Goal: Task Accomplishment & Management: Complete application form

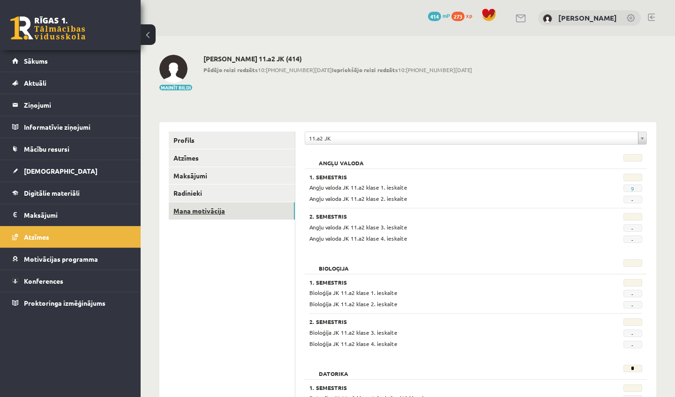
click at [190, 213] on link "Mana motivācija" at bounding box center [232, 210] width 126 height 17
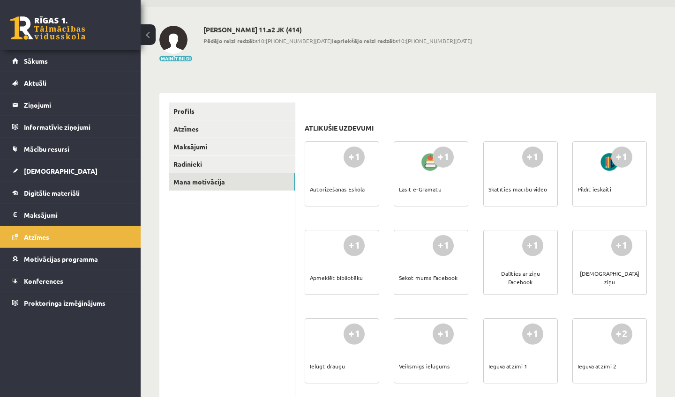
scroll to position [36, 0]
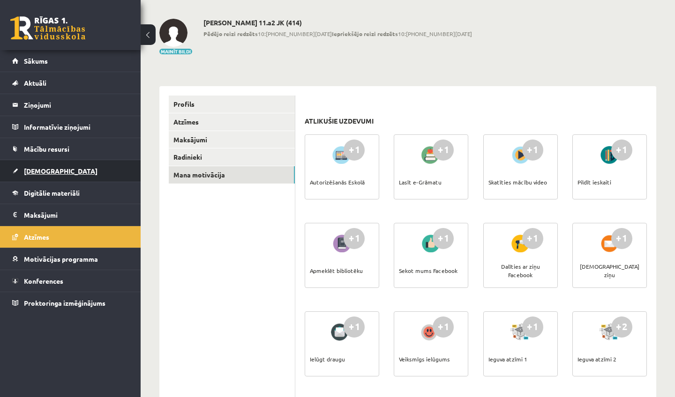
click at [27, 175] on link "[DEMOGRAPHIC_DATA]" at bounding box center [70, 171] width 117 height 22
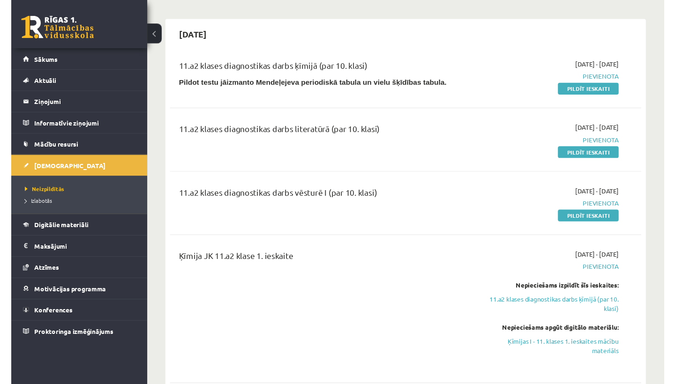
scroll to position [73, 0]
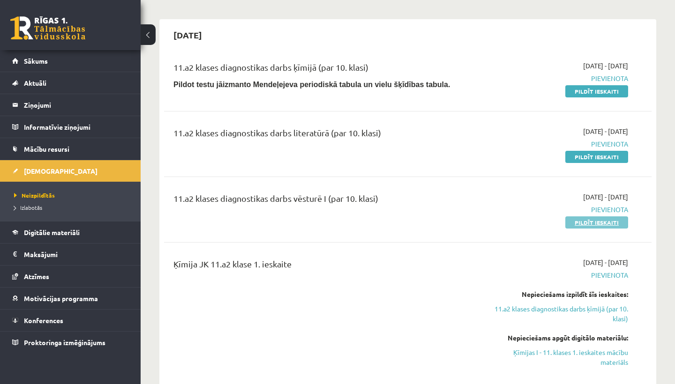
click at [590, 225] on link "Pildīt ieskaiti" at bounding box center [596, 222] width 63 height 12
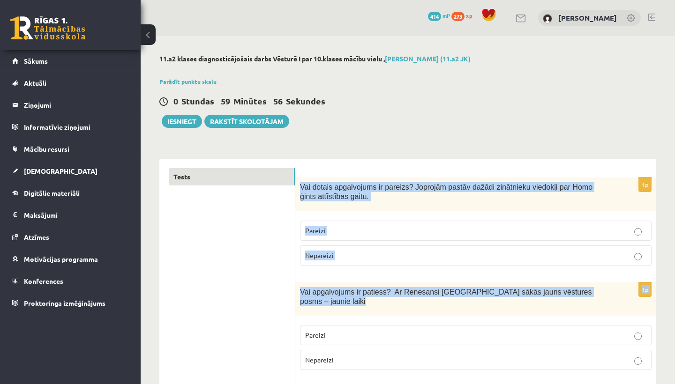
drag, startPoint x: 302, startPoint y: 185, endPoint x: 380, endPoint y: 317, distance: 153.6
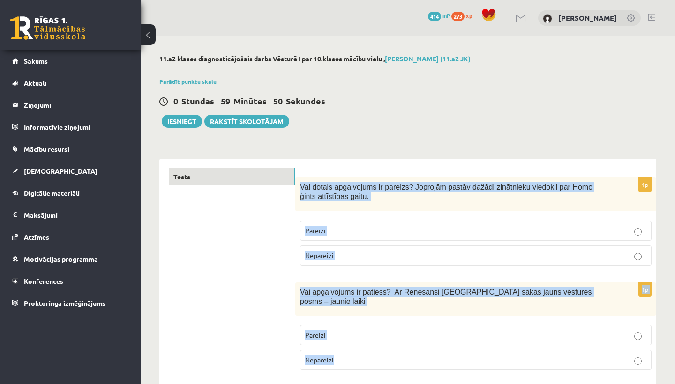
drag, startPoint x: 301, startPoint y: 187, endPoint x: 405, endPoint y: 364, distance: 204.7
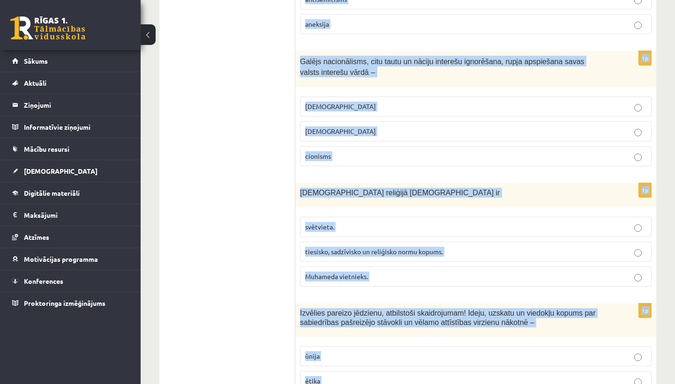
scroll to position [798, 0]
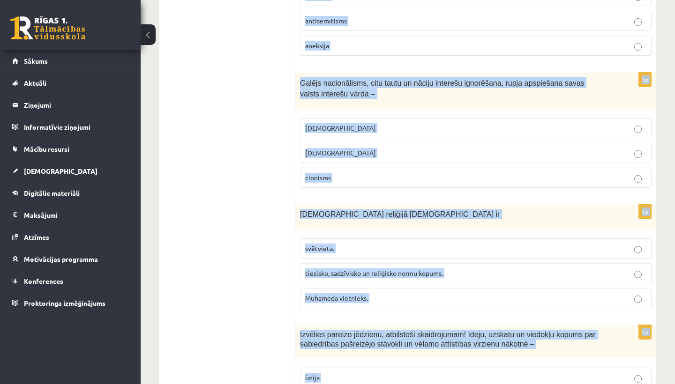
drag, startPoint x: 381, startPoint y: 341, endPoint x: 323, endPoint y: -37, distance: 382.1
copy div "Proktoringa izmēģinājums Iziet 0 Dāvanas 414 mP 273 xp Loreta Lote Šķeltiņa 11.…"
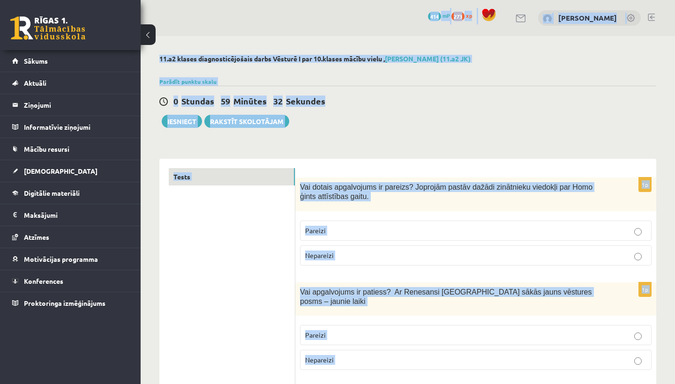
scroll to position [0, 0]
click at [357, 100] on div "0 Stundas 59 Minūtes 32 Sekundes" at bounding box center [407, 102] width 497 height 12
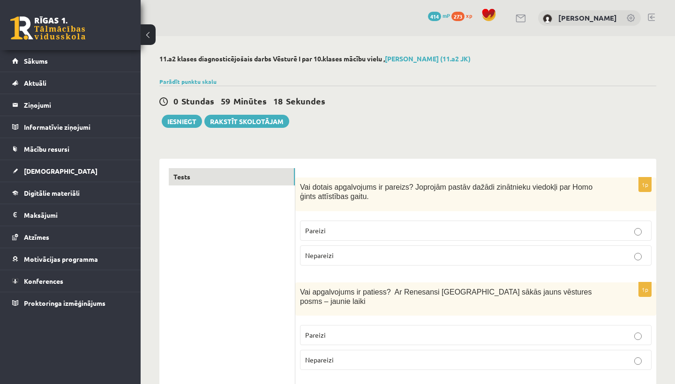
click at [420, 230] on p "Pareizi" at bounding box center [475, 231] width 341 height 10
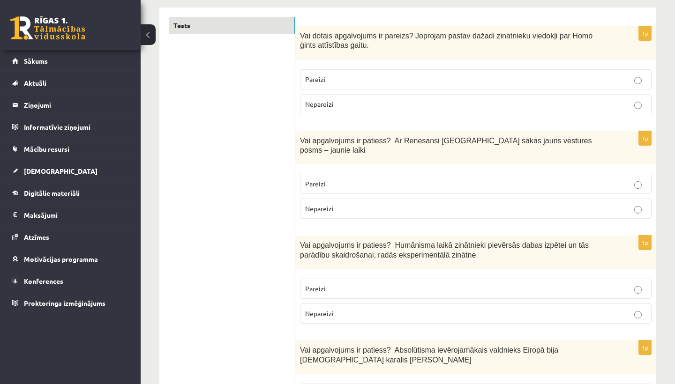
scroll to position [154, 0]
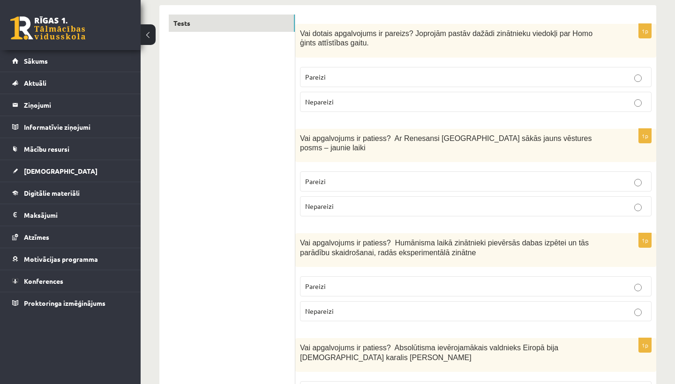
click at [381, 177] on label "Pareizi" at bounding box center [475, 181] width 351 height 20
click at [353, 282] on p "Pareizi" at bounding box center [475, 287] width 341 height 10
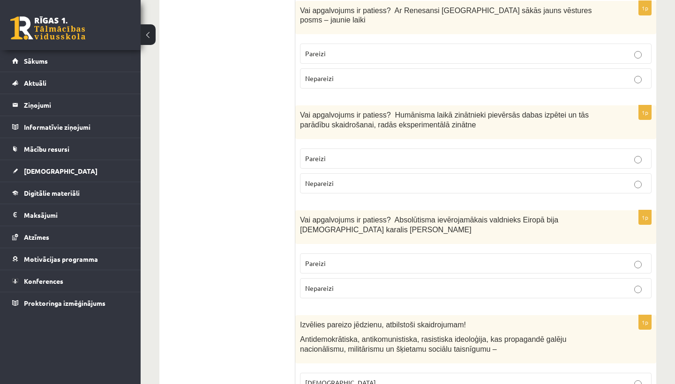
click at [342, 259] on p "Pareizi" at bounding box center [475, 264] width 341 height 10
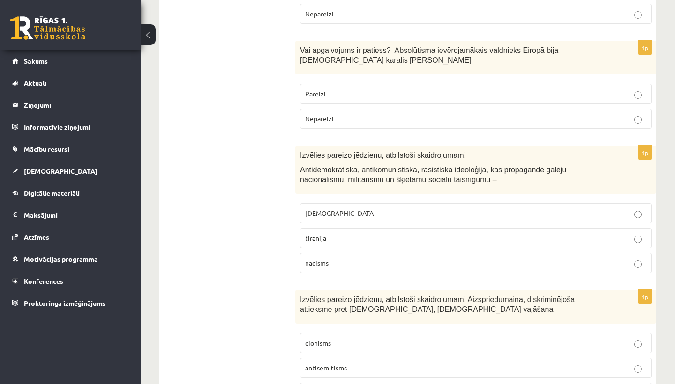
scroll to position [459, 0]
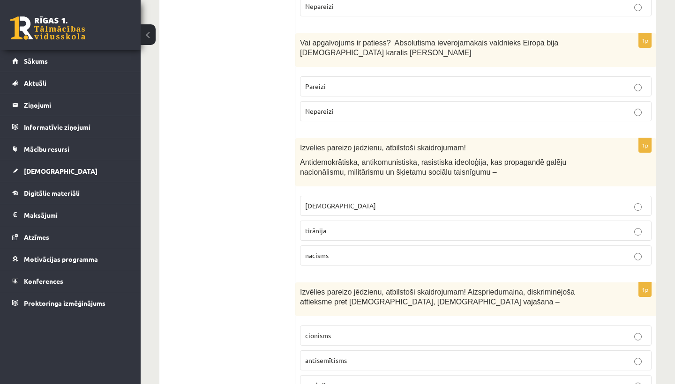
click at [329, 201] on p "fašisms" at bounding box center [475, 206] width 341 height 10
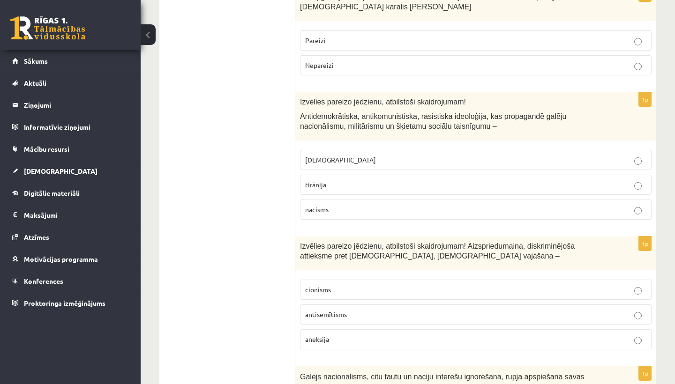
scroll to position [525, 0]
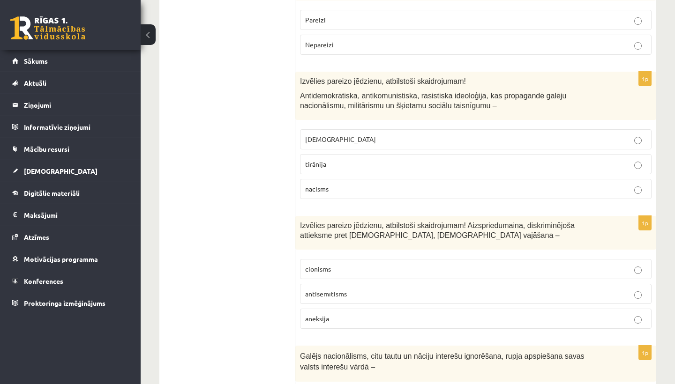
click at [346, 289] on p "antisemītisms" at bounding box center [475, 294] width 341 height 10
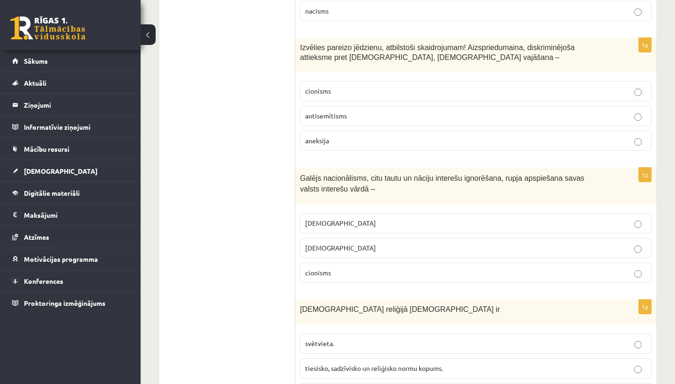
click at [344, 218] on p "šovinisms" at bounding box center [475, 223] width 341 height 10
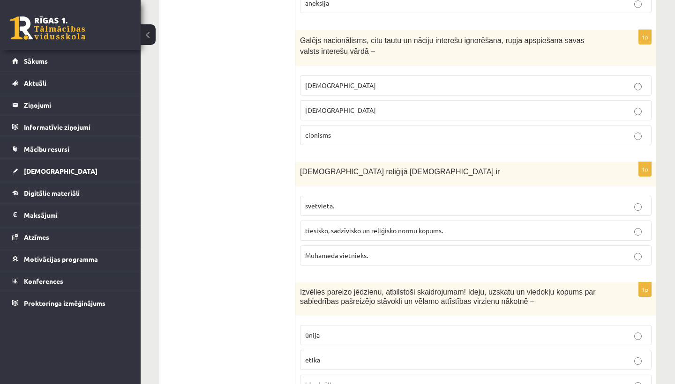
scroll to position [842, 0]
click at [364, 223] on label "tiesisko, sadzīvisko un reliģisko normu kopums." at bounding box center [475, 230] width 351 height 20
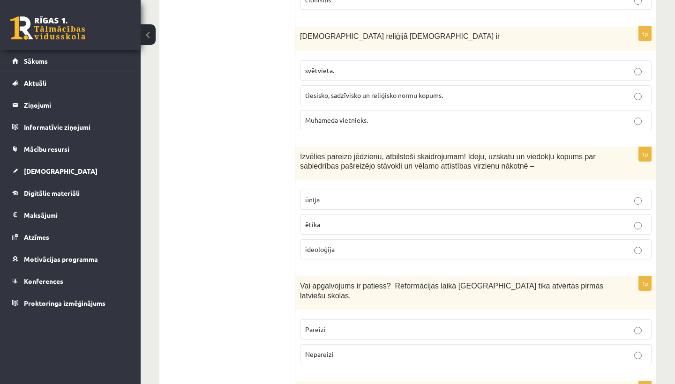
scroll to position [990, 0]
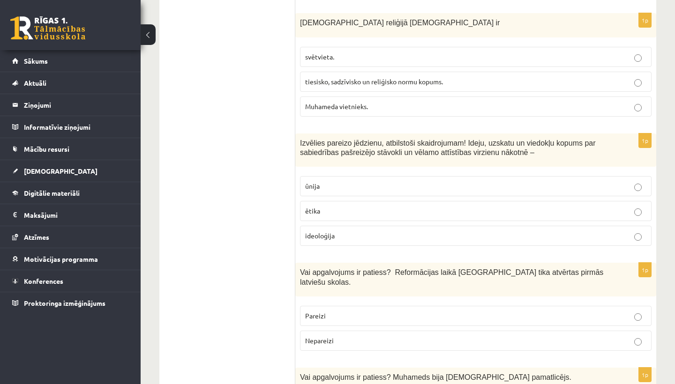
click at [367, 227] on label "ideoloģija" at bounding box center [475, 236] width 351 height 20
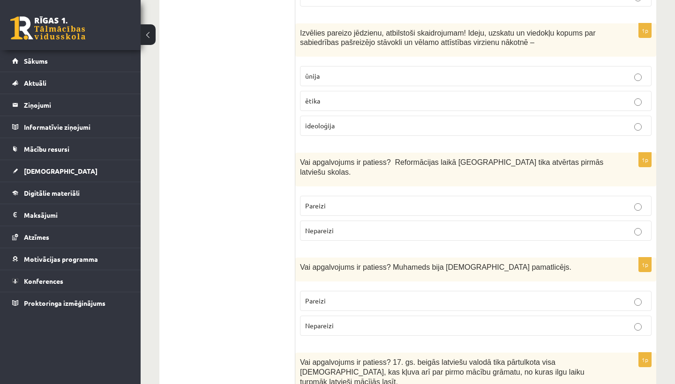
scroll to position [1138, 0]
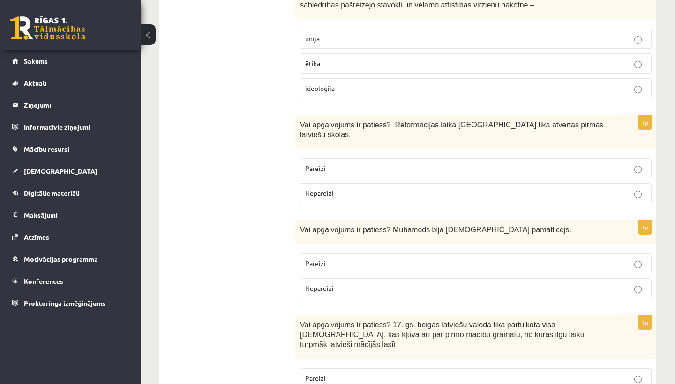
click at [342, 164] on p "Pareizi" at bounding box center [475, 169] width 341 height 10
click at [327, 259] on p "Pareizi" at bounding box center [475, 264] width 341 height 10
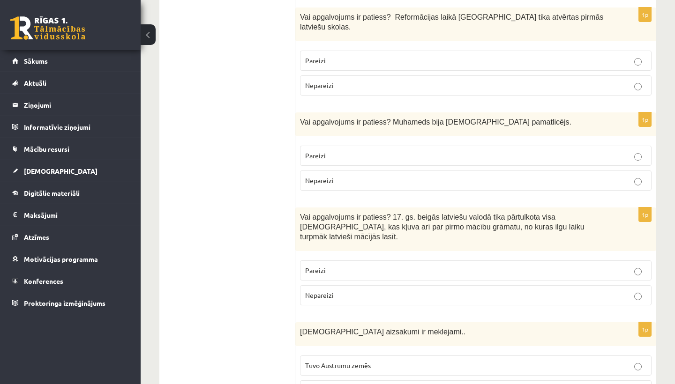
click at [327, 260] on label "Pareizi" at bounding box center [475, 270] width 351 height 20
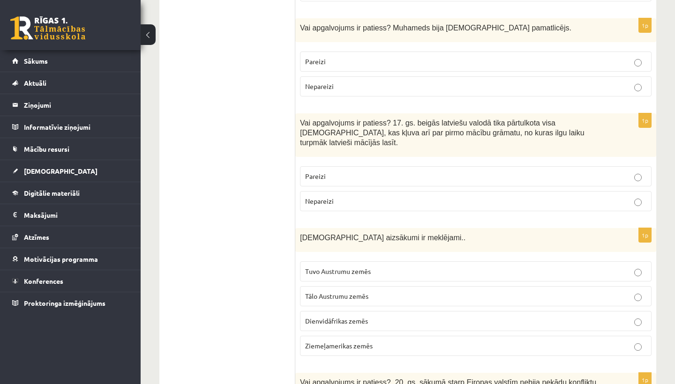
scroll to position [1354, 0]
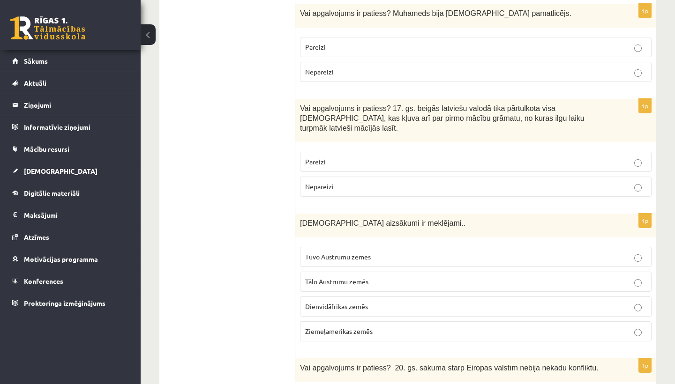
click at [335, 272] on label "Tālo Austrumu zemēs" at bounding box center [475, 282] width 351 height 20
click at [389, 252] on p "Tuvo Austrumu zemēs" at bounding box center [475, 257] width 341 height 10
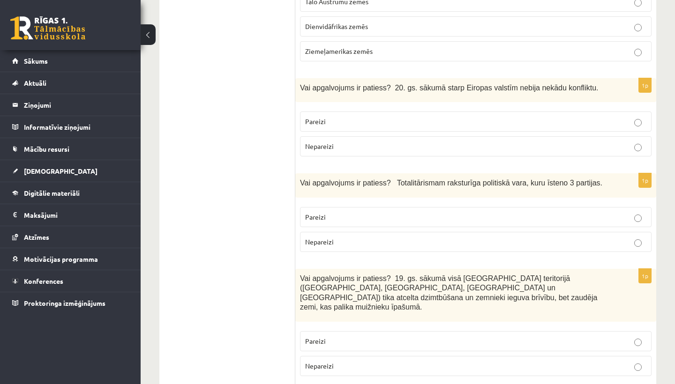
scroll to position [1635, 0]
click at [340, 237] on p "Nepareizi" at bounding box center [475, 242] width 341 height 10
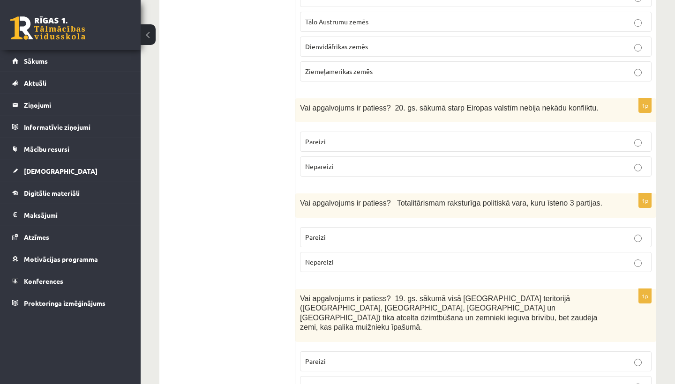
click at [352, 162] on p "Nepareizi" at bounding box center [475, 167] width 341 height 10
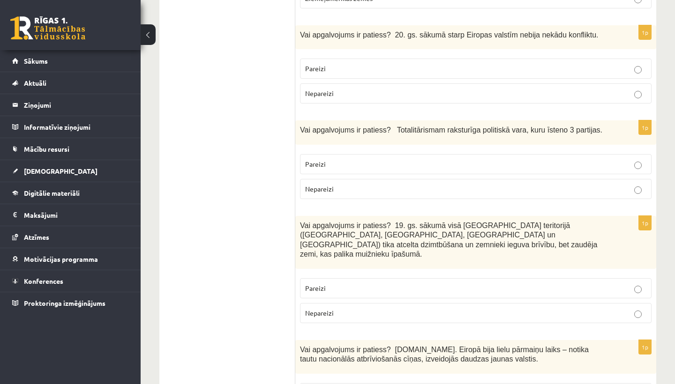
scroll to position [1692, 0]
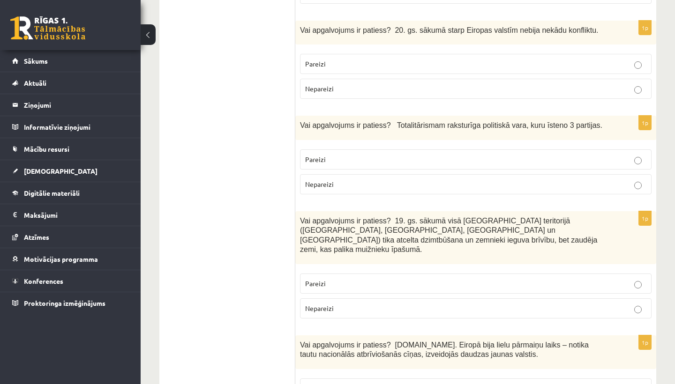
click at [336, 279] on p "Pareizi" at bounding box center [475, 284] width 341 height 10
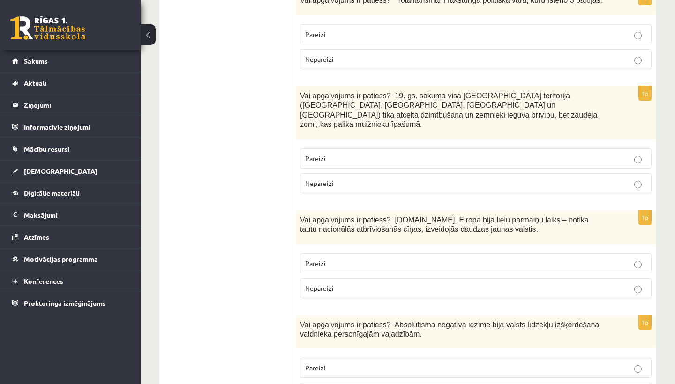
scroll to position [1823, 0]
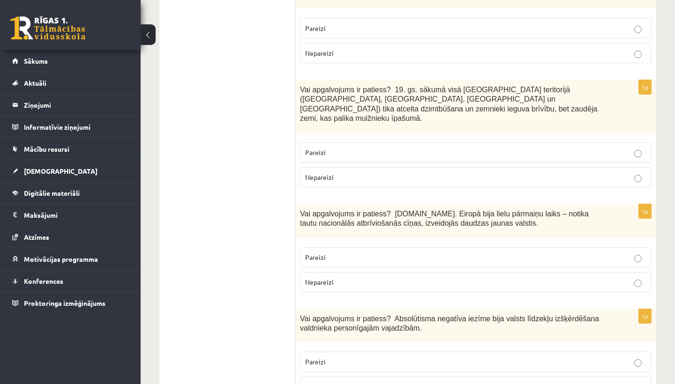
click at [351, 243] on fieldset "Pareizi Nepareizi" at bounding box center [475, 269] width 351 height 52
click at [351, 247] on label "Pareizi" at bounding box center [475, 257] width 351 height 20
click at [332, 357] on p "Pareizi" at bounding box center [475, 362] width 341 height 10
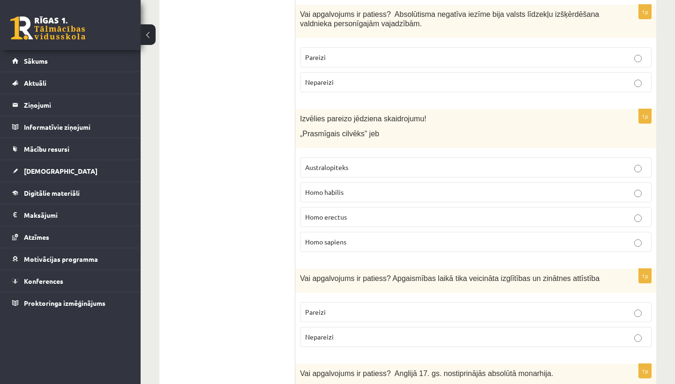
scroll to position [2133, 0]
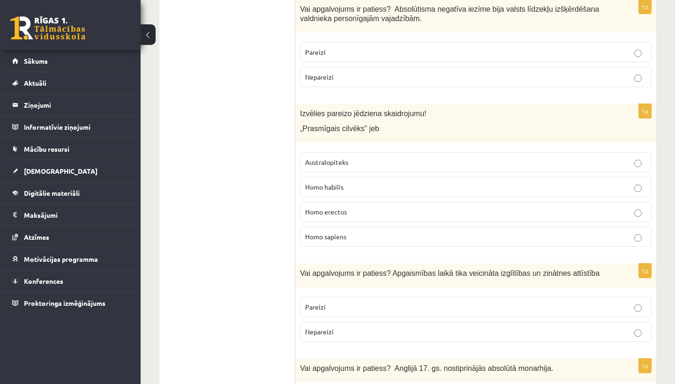
click at [332, 183] on span "Homo habilis" at bounding box center [324, 187] width 38 height 8
click at [334, 302] on p "Pareizi" at bounding box center [475, 307] width 341 height 10
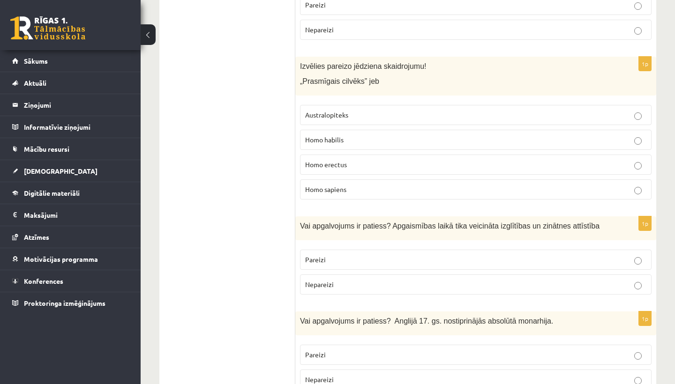
scroll to position [2203, 0]
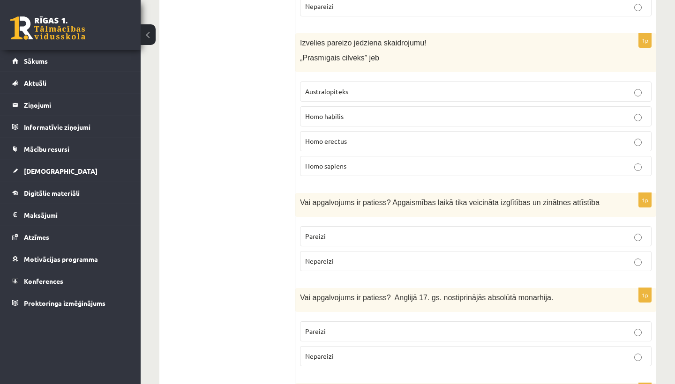
click at [350, 351] on p "Nepareizi" at bounding box center [475, 356] width 341 height 10
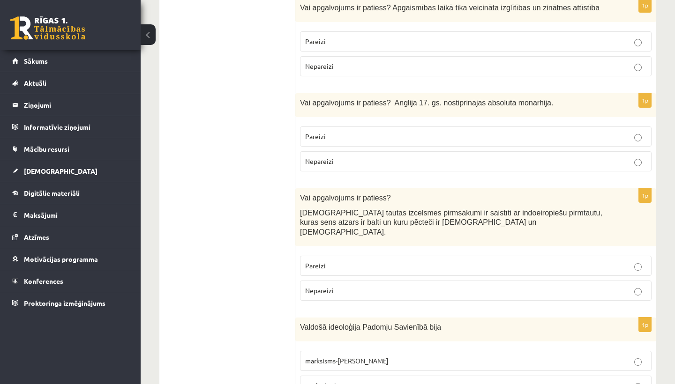
scroll to position [2409, 0]
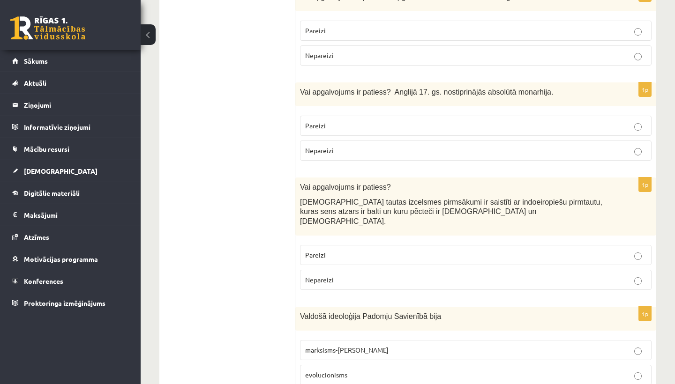
click at [335, 245] on label "Pareizi" at bounding box center [475, 255] width 351 height 20
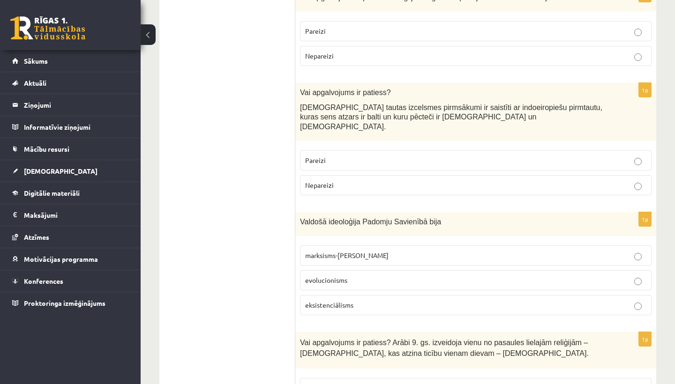
scroll to position [2504, 0]
click at [385, 245] on label "marksisms-ļeņinisms" at bounding box center [475, 255] width 351 height 20
click at [362, 21] on label "Pareizi" at bounding box center [475, 31] width 351 height 20
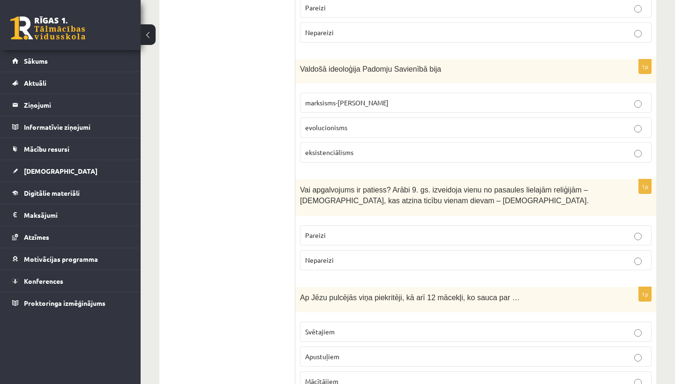
scroll to position [2661, 0]
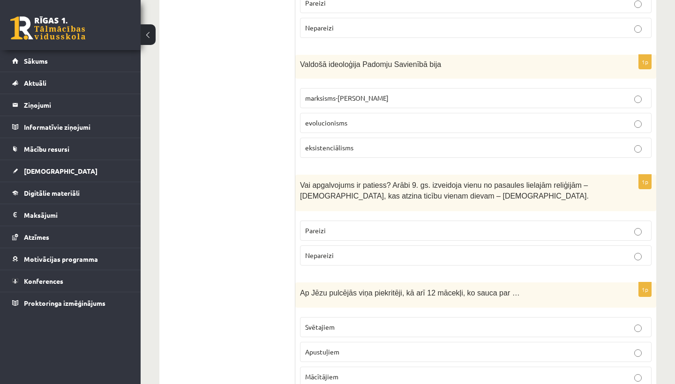
click at [322, 251] on p "Nepareizi" at bounding box center [475, 256] width 341 height 10
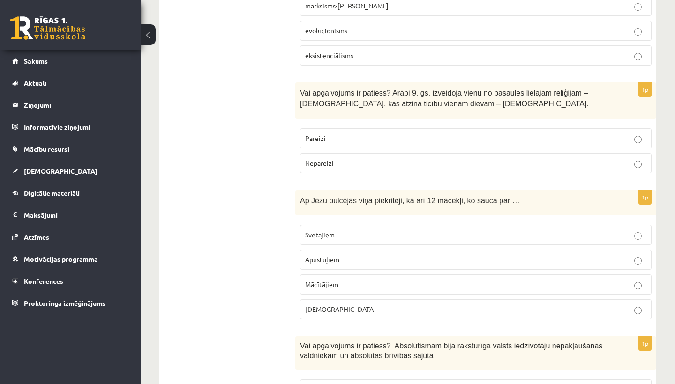
scroll to position [2769, 0]
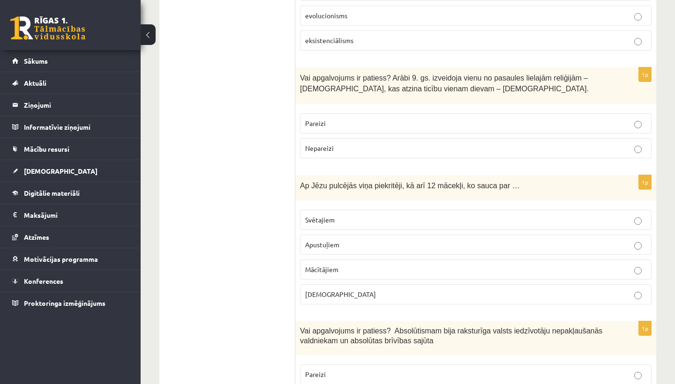
click at [326, 216] on span "Svētajiem" at bounding box center [320, 220] width 30 height 8
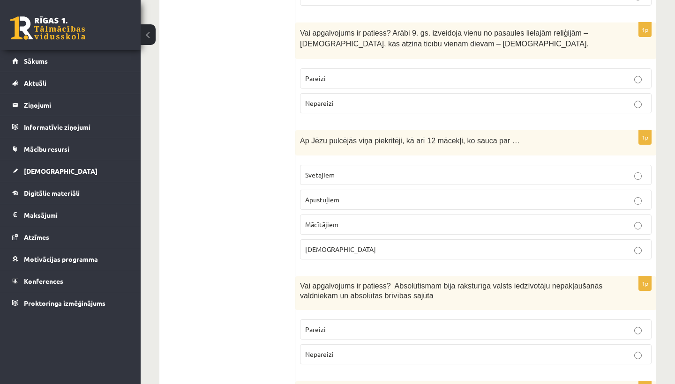
scroll to position [2834, 0]
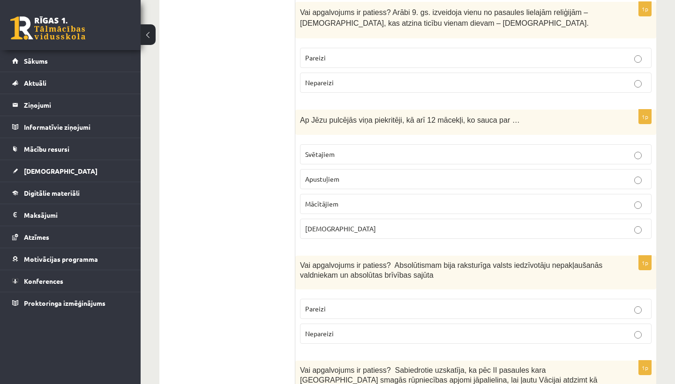
click at [319, 329] on span "Nepareizi" at bounding box center [319, 333] width 29 height 8
click at [340, 169] on label "Apustuļiem" at bounding box center [475, 179] width 351 height 20
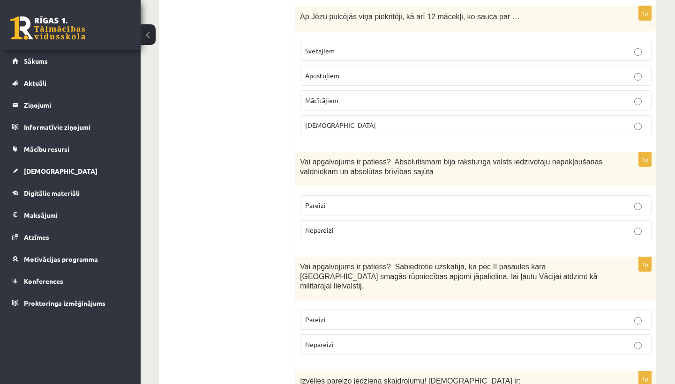
scroll to position [2942, 0]
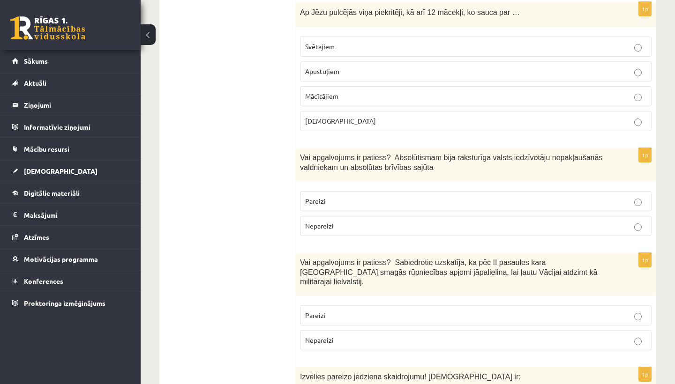
click at [327, 335] on p "Nepareizi" at bounding box center [475, 340] width 341 height 10
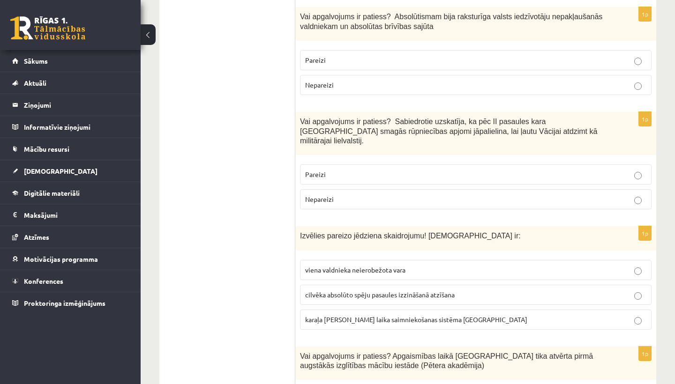
scroll to position [3084, 0]
click at [379, 265] on span "viena valdnieka neierobežota vara" at bounding box center [355, 269] width 100 height 8
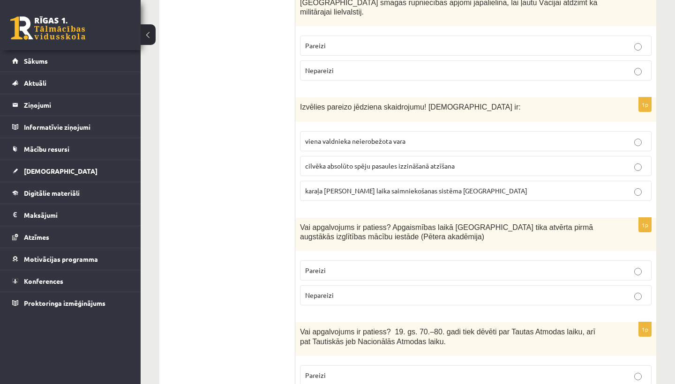
click at [376, 260] on label "Pareizi" at bounding box center [475, 270] width 351 height 20
click at [345, 371] on p "Pareizi" at bounding box center [475, 376] width 341 height 10
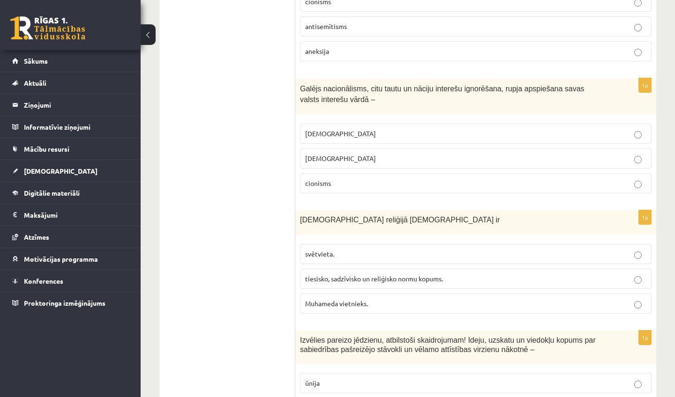
scroll to position [796, 0]
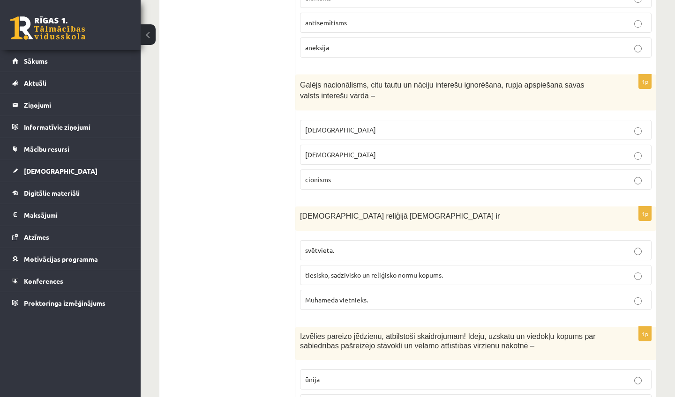
click at [350, 175] on p "cionisms" at bounding box center [475, 180] width 341 height 10
click at [372, 150] on p "nacionālisms" at bounding box center [475, 155] width 341 height 10
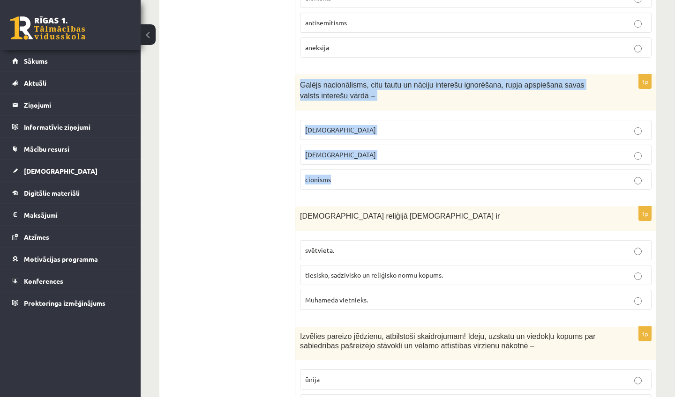
drag, startPoint x: 302, startPoint y: 72, endPoint x: 346, endPoint y: 177, distance: 113.8
click at [346, 177] on div "1p Galējs nacionālisms, citu tautu un nāciju interešu ignorēšana, rupja apspieš…" at bounding box center [475, 135] width 361 height 123
copy div "Galējs nacionālisms, citu tautu un nāciju interešu ignorēšana, rupja apspiešana…"
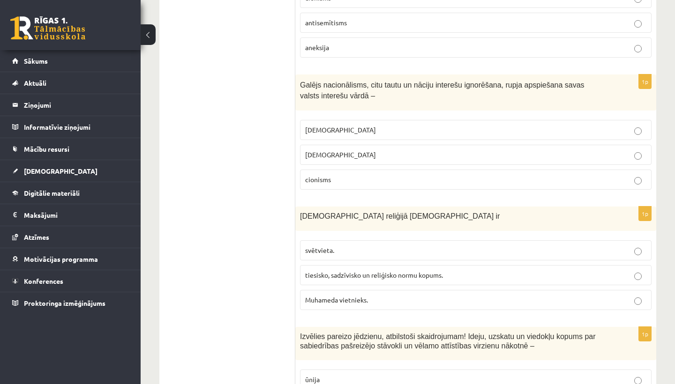
click at [334, 176] on label "cionisms" at bounding box center [475, 180] width 351 height 20
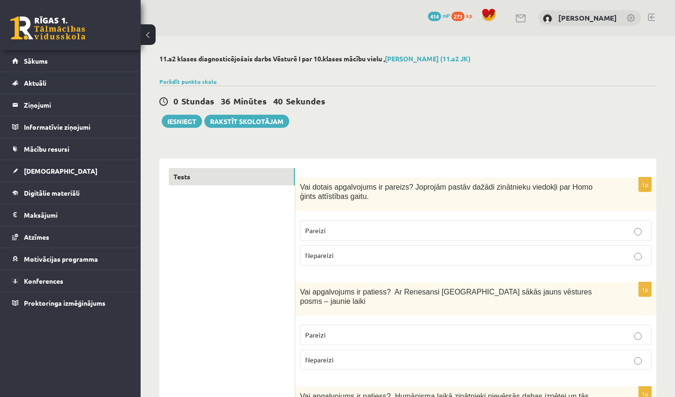
scroll to position [0, 0]
click at [192, 126] on button "Iesniegt" at bounding box center [182, 121] width 40 height 13
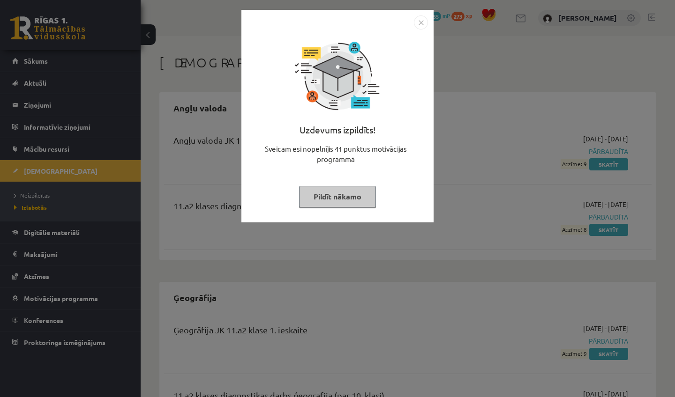
click at [320, 195] on button "Pildīt nākamo" at bounding box center [337, 197] width 77 height 22
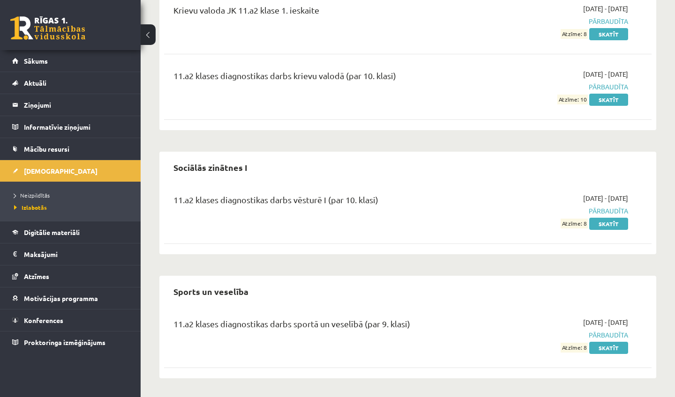
scroll to position [509, 0]
click at [612, 222] on link "Skatīt" at bounding box center [608, 224] width 39 height 12
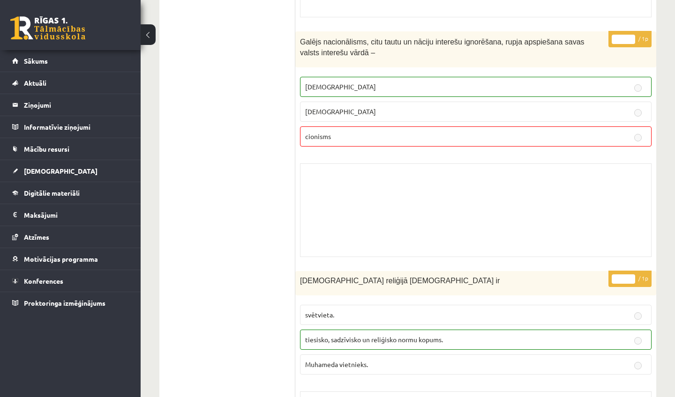
scroll to position [1448, 0]
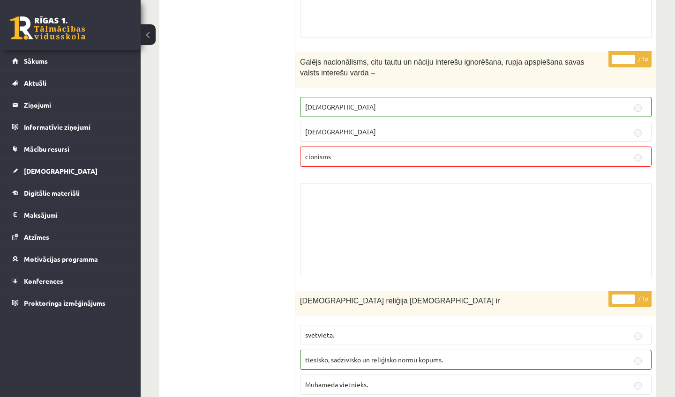
click at [381, 152] on p "cionisms" at bounding box center [475, 157] width 341 height 10
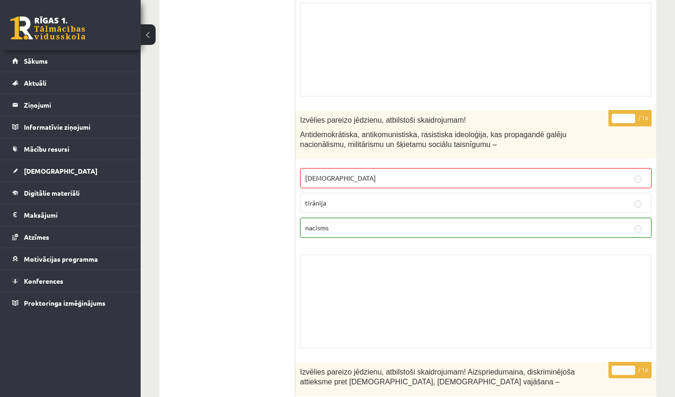
scroll to position [899, 0]
click at [347, 173] on p "[DEMOGRAPHIC_DATA]" at bounding box center [475, 178] width 341 height 10
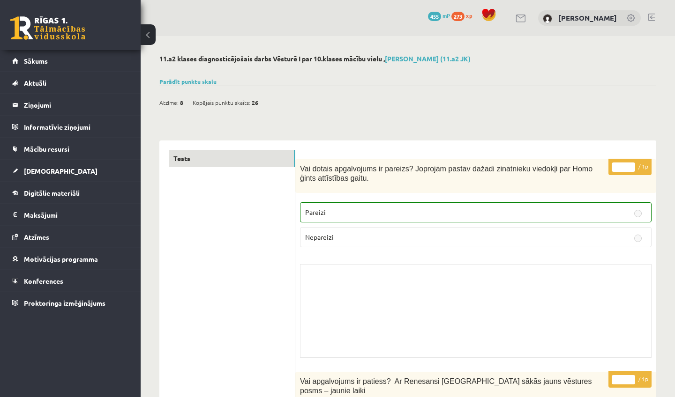
scroll to position [0, 0]
click at [37, 176] on link "[DEMOGRAPHIC_DATA]" at bounding box center [70, 171] width 117 height 22
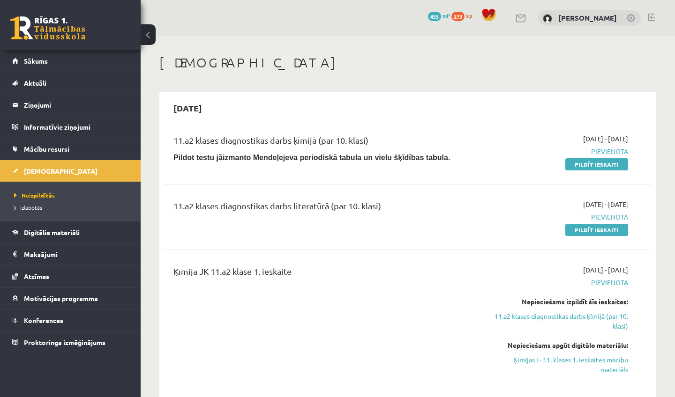
drag, startPoint x: 289, startPoint y: 144, endPoint x: 319, endPoint y: 217, distance: 78.6
click at [319, 217] on div "11.a2 klases diagnostikas darbs ķīmijā (par 10. klasi) Pildot testu jāizmanto M…" at bounding box center [407, 398] width 487 height 547
click at [319, 217] on div "11.a2 klases diagnostikas darbs literatūrā (par 10. klasi)" at bounding box center [322, 217] width 313 height 35
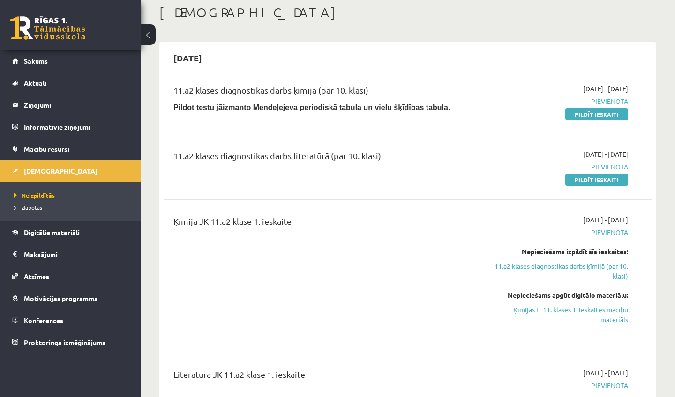
scroll to position [142, 0]
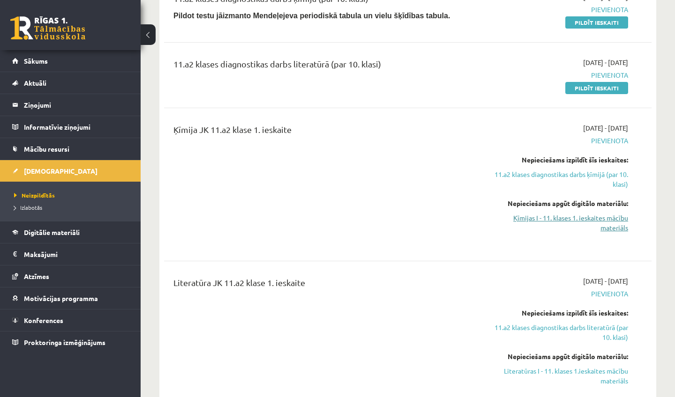
click at [605, 225] on link "Ķīmijas I - 11. klases 1. ieskaites mācību materiāls" at bounding box center [557, 223] width 142 height 20
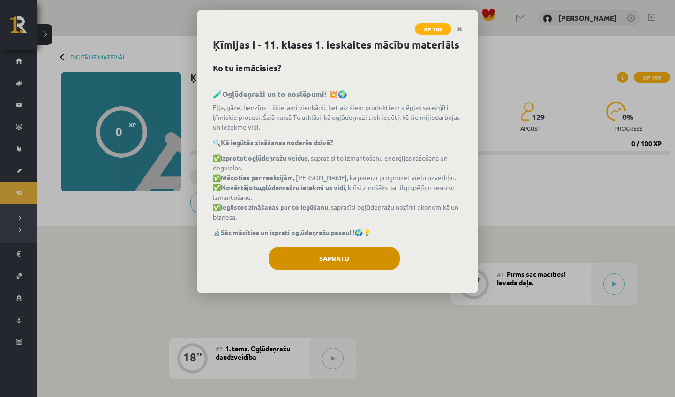
click at [371, 253] on button "Sapratu" at bounding box center [333, 258] width 131 height 23
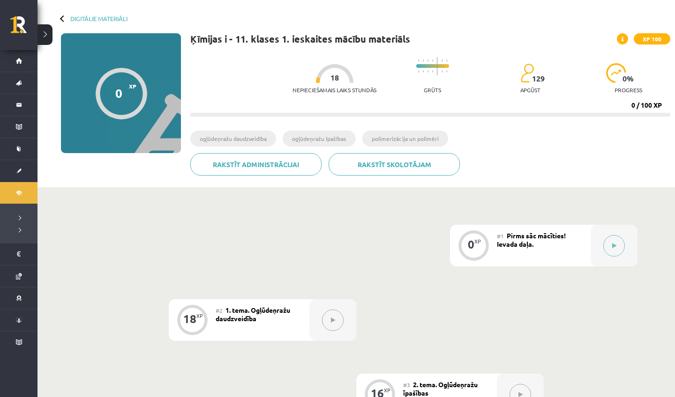
scroll to position [45, 0]
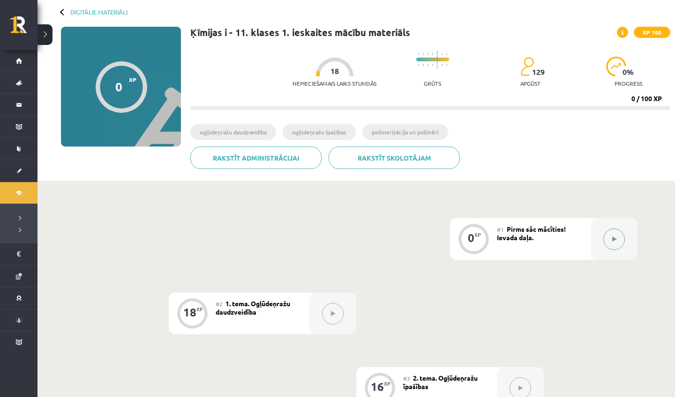
click at [618, 246] on button at bounding box center [614, 240] width 22 height 22
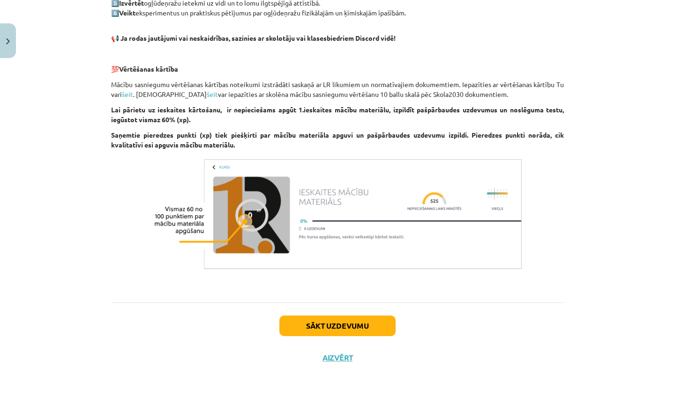
scroll to position [521, 0]
click at [387, 328] on button "Sākt uzdevumu" at bounding box center [337, 326] width 116 height 21
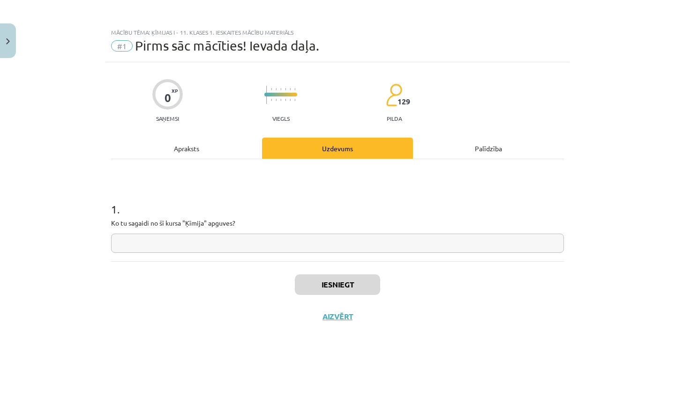
click at [231, 244] on input "text" at bounding box center [337, 243] width 453 height 19
click at [290, 97] on div at bounding box center [280, 100] width 33 height 7
click at [177, 249] on input "******" at bounding box center [337, 243] width 453 height 19
type input "*"
type input "**********"
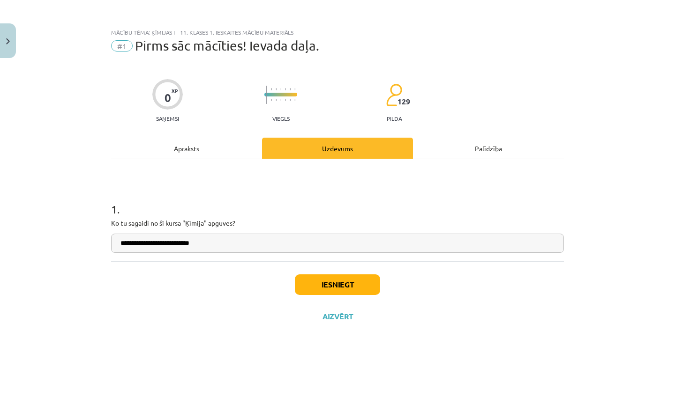
click at [358, 277] on button "Iesniegt" at bounding box center [337, 285] width 85 height 21
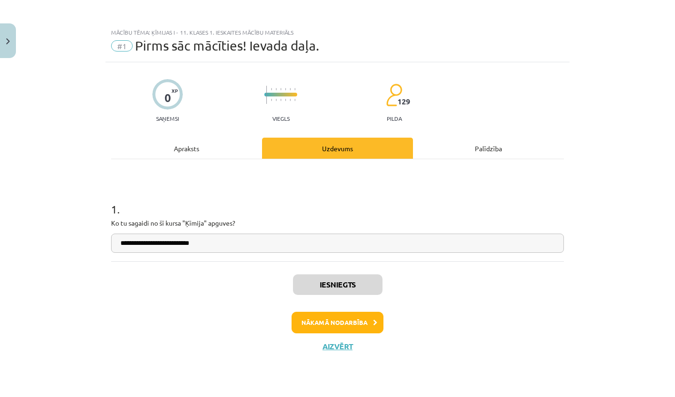
click at [347, 322] on button "Nākamā nodarbība" at bounding box center [337, 323] width 92 height 22
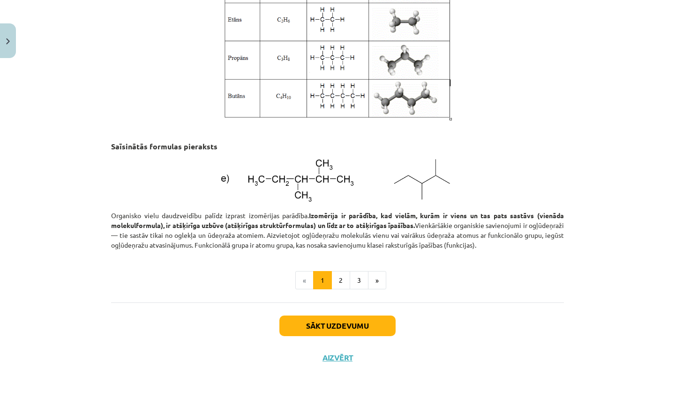
scroll to position [1217, 0]
click at [353, 320] on button "Sākt uzdevumu" at bounding box center [337, 326] width 116 height 21
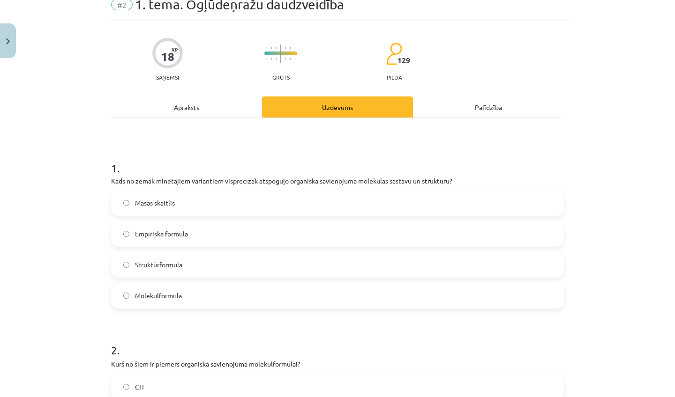
scroll to position [44, 0]
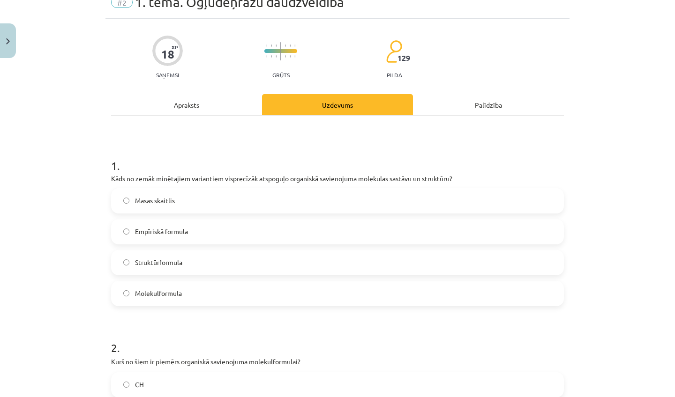
click at [250, 255] on label "Struktūrformula" at bounding box center [337, 262] width 451 height 23
click at [242, 295] on label "Molekulformula" at bounding box center [337, 293] width 451 height 23
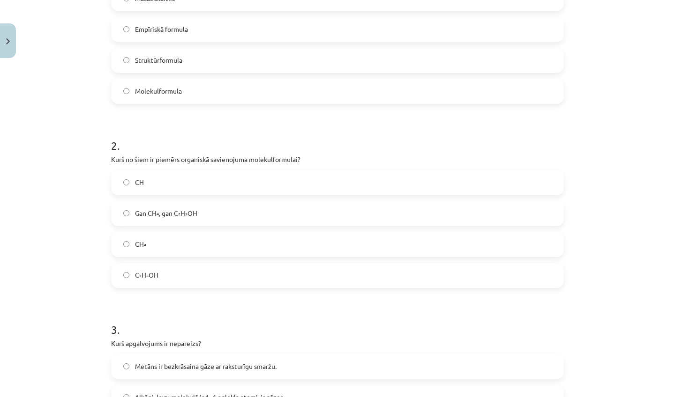
scroll to position [249, 0]
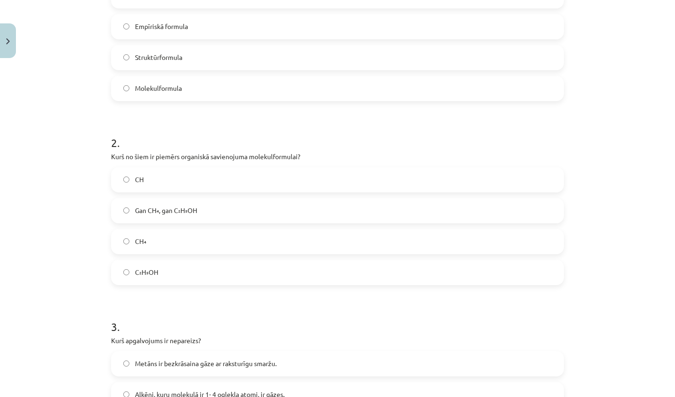
click at [213, 282] on label "C₂H₅OH" at bounding box center [337, 272] width 451 height 23
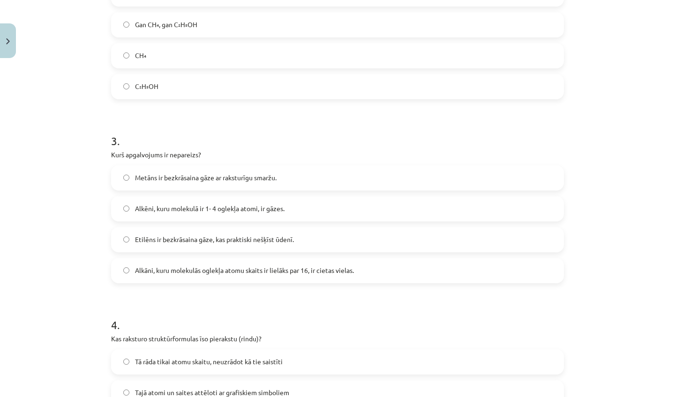
scroll to position [439, 0]
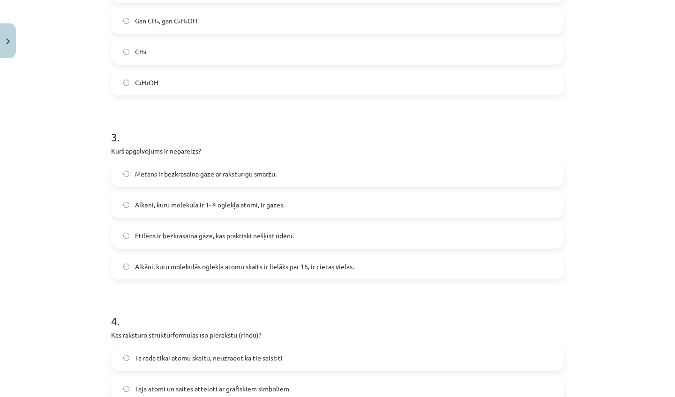
click at [211, 222] on div "Metāns ir bezkrāsaina gāze ar raksturīgu smaržu. Alkēni, kuru molekulā ir 1- 4 …" at bounding box center [337, 221] width 453 height 118
click at [234, 273] on label "Alkāni, kuru molekulās oglekļa atomu skaits ir lielāks par 16, ir cietas vielas." at bounding box center [337, 266] width 451 height 23
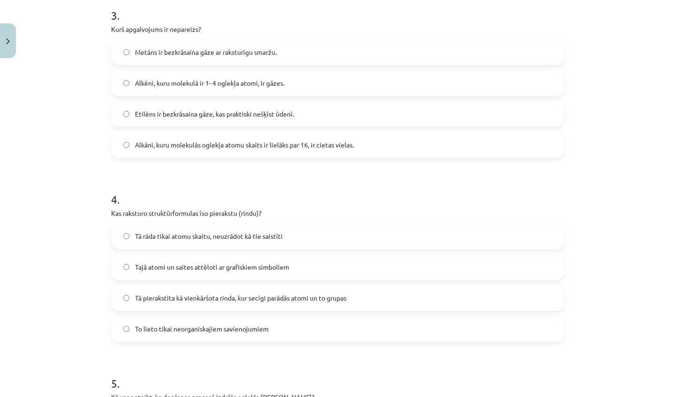
scroll to position [561, 0]
click at [249, 109] on span "Etilēns ir bezkrāsaina gāze, kas praktiski nešķīst ūdenī." at bounding box center [214, 114] width 159 height 10
click at [246, 180] on h1 "4 ." at bounding box center [337, 190] width 453 height 29
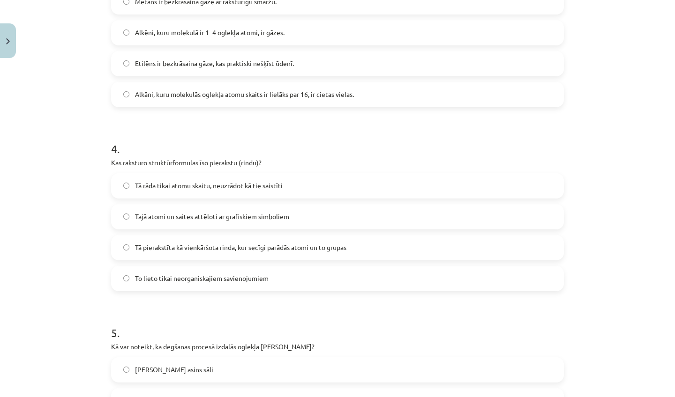
scroll to position [651, 0]
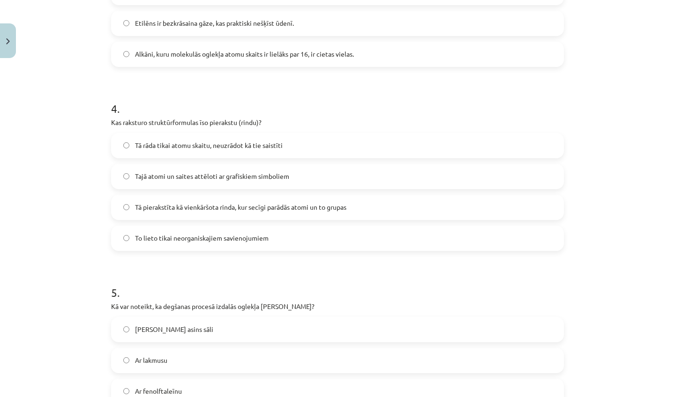
click at [275, 219] on div "Tā pierakstīta kā vienkāršota rinda, kur secīgi parādās atomi un to grupas" at bounding box center [337, 207] width 453 height 25
click at [276, 212] on label "Tā pierakstīta kā vienkāršota rinda, kur secīgi parādās atomi un to grupas" at bounding box center [337, 207] width 451 height 23
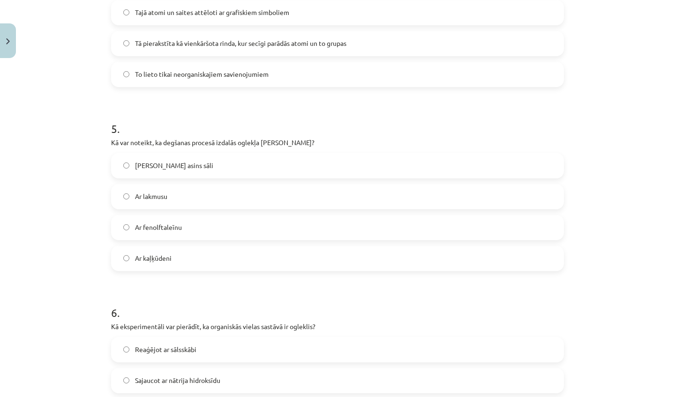
scroll to position [818, 0]
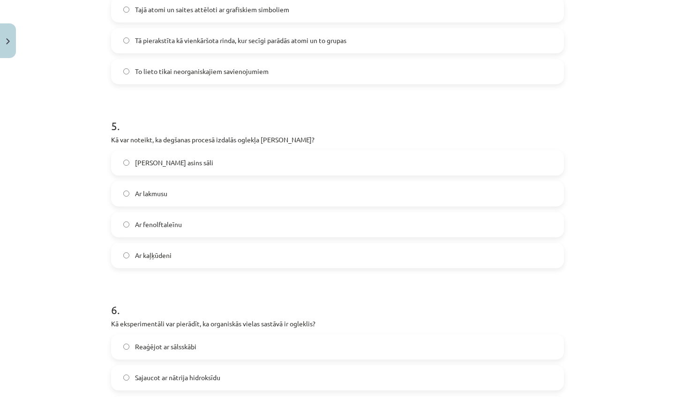
click at [223, 258] on label "Ar kaļķūdeni" at bounding box center [337, 255] width 451 height 23
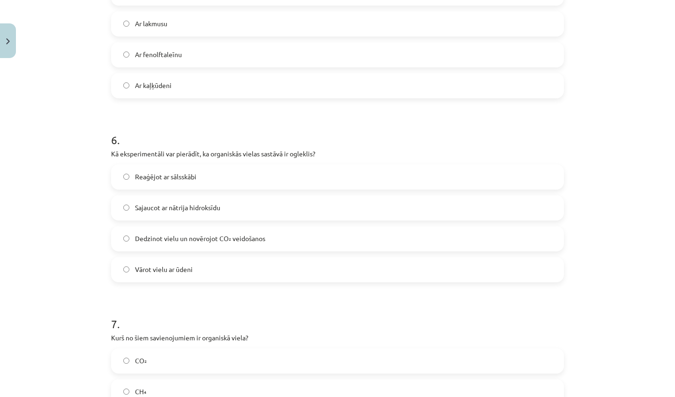
scroll to position [990, 0]
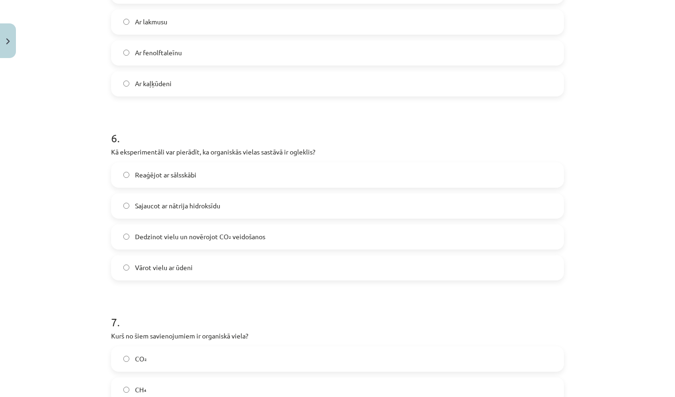
click at [223, 211] on label "Sajaucot ar nātrija hidroksīdu" at bounding box center [337, 205] width 451 height 23
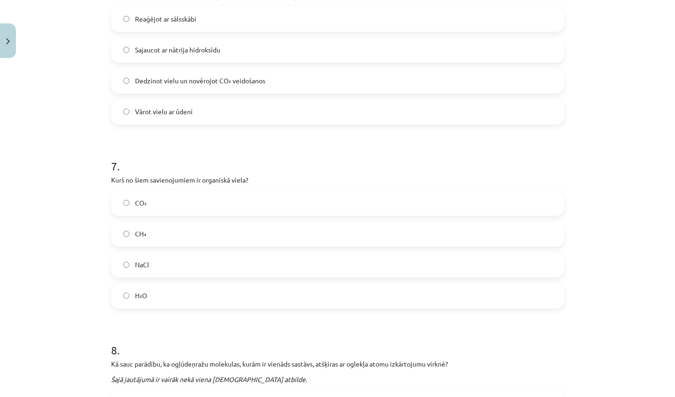
scroll to position [1147, 0]
click at [198, 236] on label "CH₄" at bounding box center [337, 233] width 451 height 23
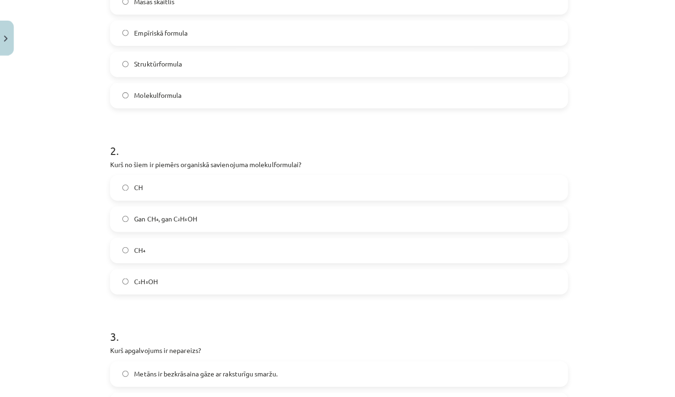
click at [193, 244] on label "CH₄" at bounding box center [337, 250] width 451 height 23
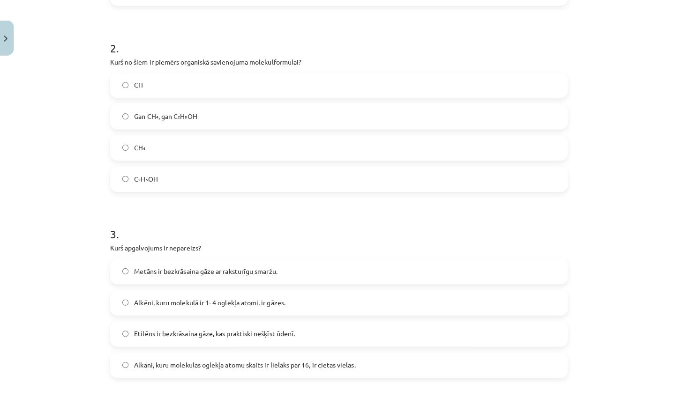
scroll to position [342, 0]
click at [190, 176] on label "C₂H₅OH" at bounding box center [337, 179] width 451 height 23
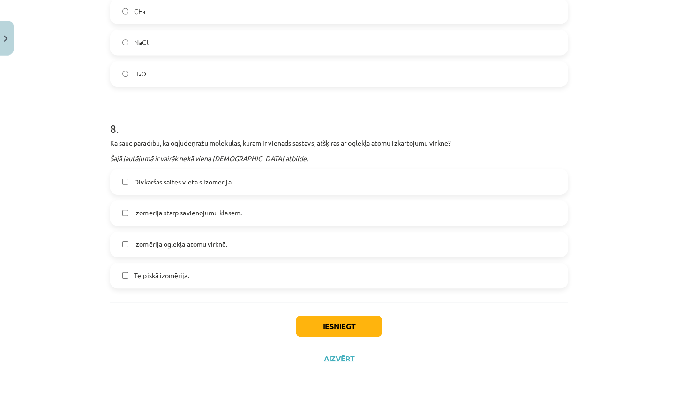
scroll to position [1367, 0]
click at [223, 186] on label "Divkāršās saites vieta s izomērija." at bounding box center [337, 182] width 451 height 23
click at [222, 241] on span "Izomērija oglekļa atomu virknē." at bounding box center [181, 245] width 92 height 10
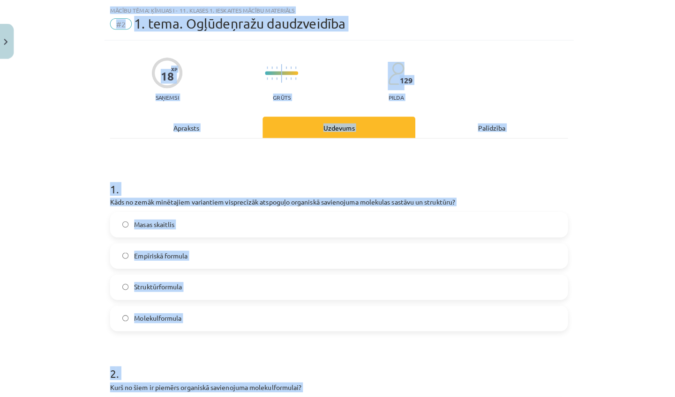
scroll to position [0, 0]
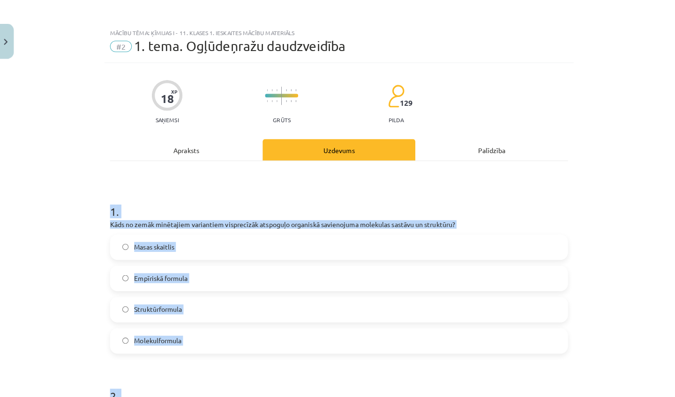
drag, startPoint x: 283, startPoint y: 298, endPoint x: 129, endPoint y: 199, distance: 183.5
copy form "1 . Kāds no zemāk minētajiem variantiem visprecīzāk atspoguļo organiskā savieno…"
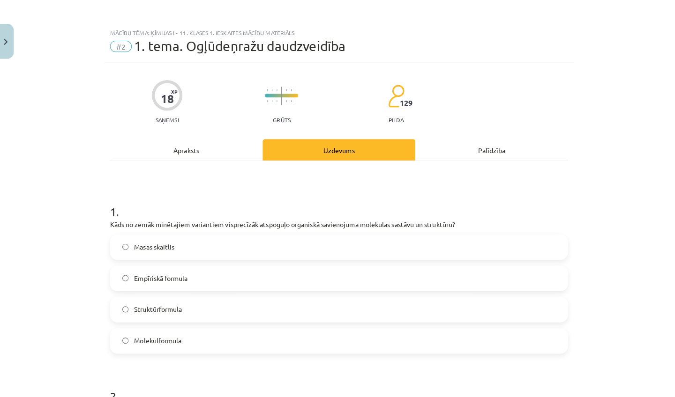
click at [115, 151] on div "Apraksts" at bounding box center [186, 148] width 151 height 21
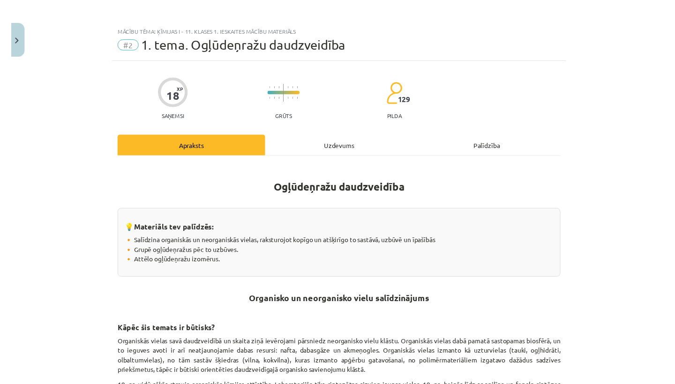
scroll to position [23, 0]
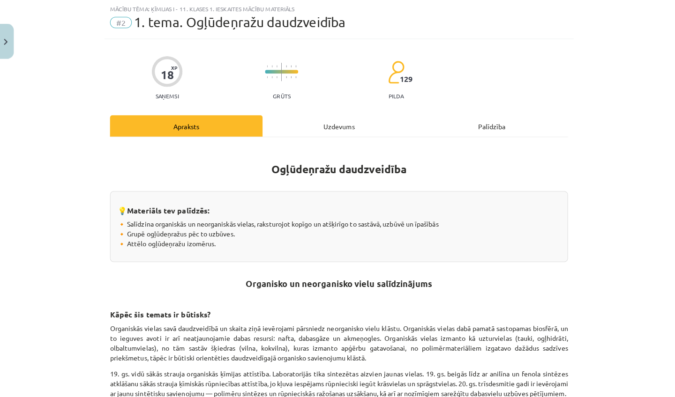
click at [330, 131] on div "Uzdevums" at bounding box center [337, 124] width 151 height 21
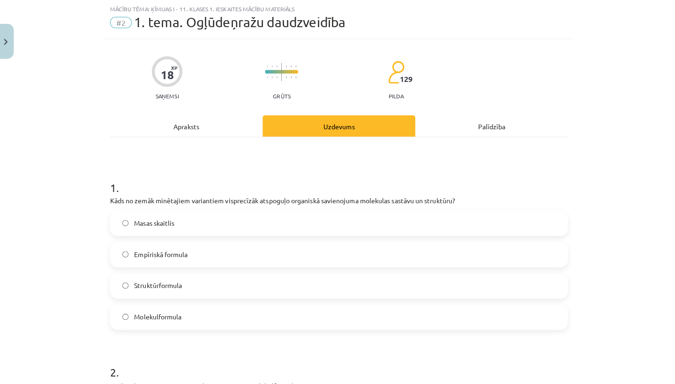
scroll to position [41, 0]
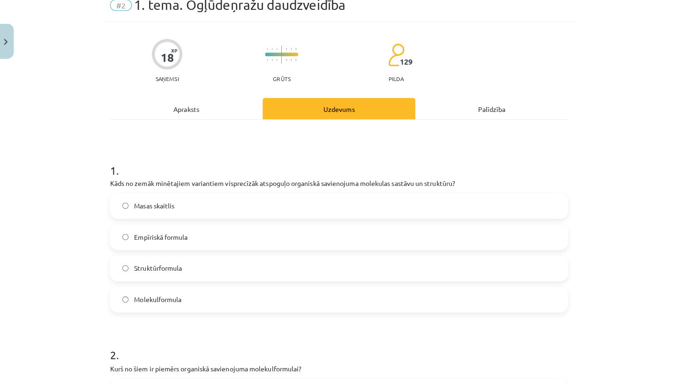
click at [147, 275] on label "Struktūrformula" at bounding box center [337, 265] width 451 height 23
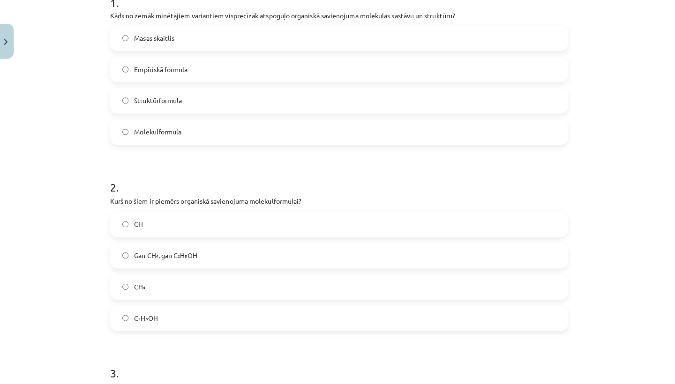
scroll to position [226, 0]
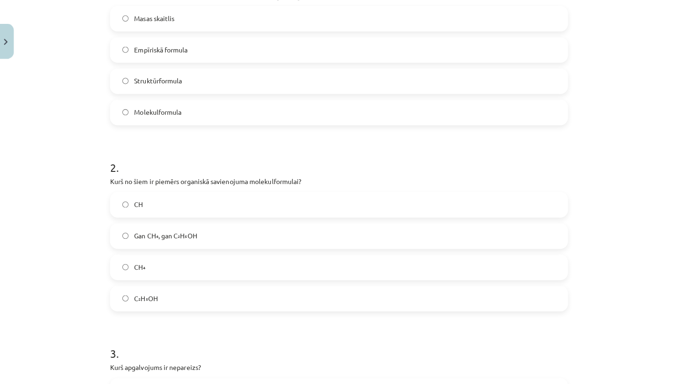
click at [451, 6] on div "Masas skaitlis" at bounding box center [337, 18] width 453 height 25
click at [451, 0] on div "1 . Kāds no zemāk minētajiem variantiem visprecīzāk atspoguļo organiskā savieno…" at bounding box center [337, 42] width 453 height 164
click at [168, 240] on label "Gan CH₄, gan C₂H₅OH" at bounding box center [337, 233] width 451 height 23
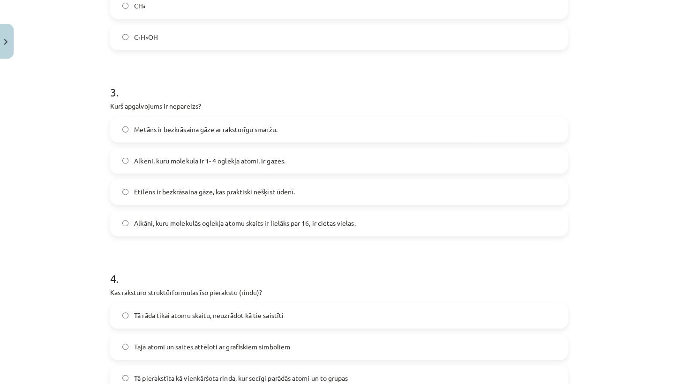
scroll to position [487, 0]
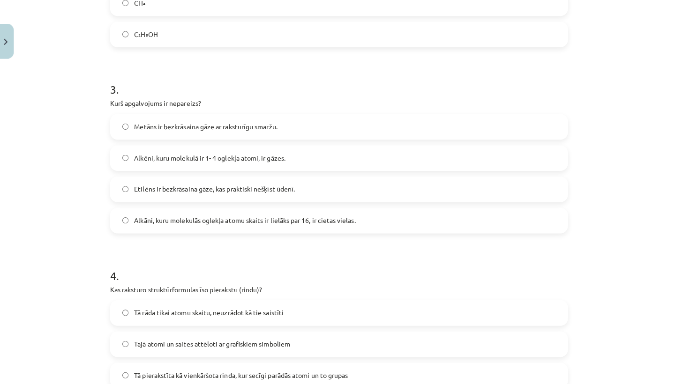
click at [247, 115] on label "Metāns ir bezkrāsaina gāze ar raksturīgu smaržu." at bounding box center [337, 125] width 451 height 23
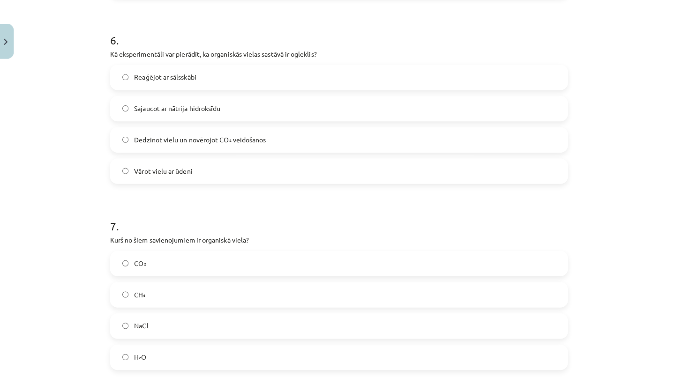
scroll to position [1091, 0]
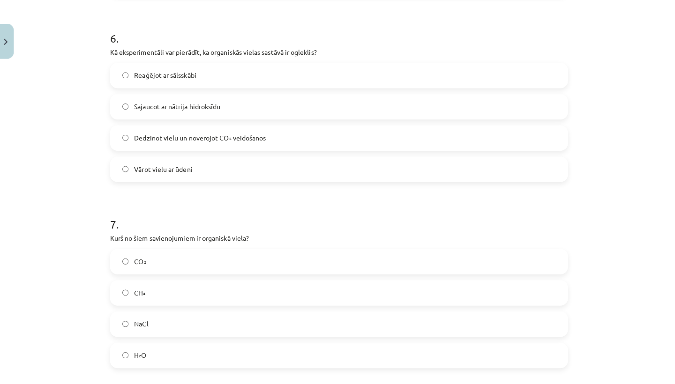
click at [228, 137] on span "Dedzinot vielu un novērojot CO₂ veidošanos" at bounding box center [200, 136] width 130 height 10
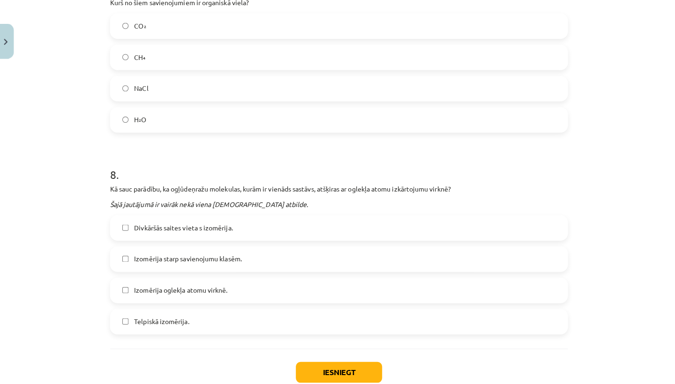
scroll to position [1332, 0]
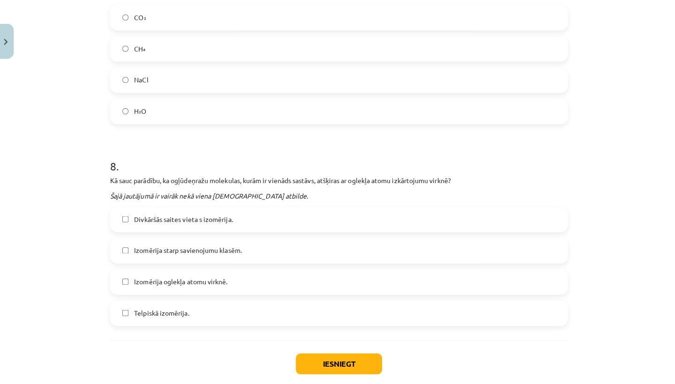
click at [230, 238] on label "Izomērija starp savienojumu klasēm." at bounding box center [337, 247] width 451 height 23
click at [231, 243] on span "Izomērija starp savienojumu klasēm." at bounding box center [188, 248] width 106 height 10
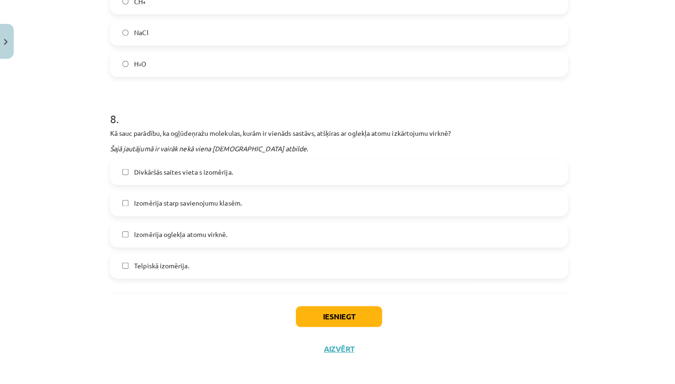
click at [323, 315] on button "Iesniegt" at bounding box center [337, 313] width 85 height 21
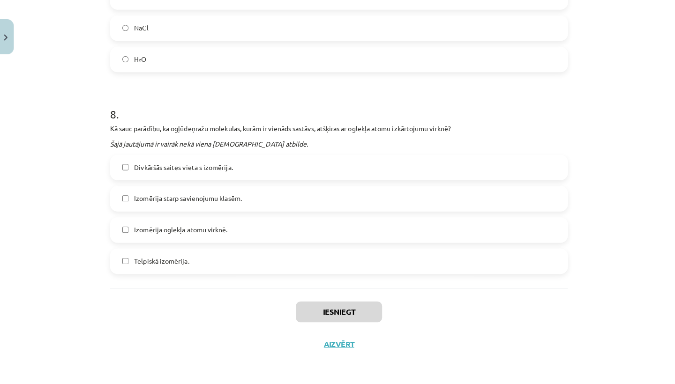
scroll to position [1380, 0]
click at [363, 306] on button "Iesniegt" at bounding box center [337, 313] width 85 height 21
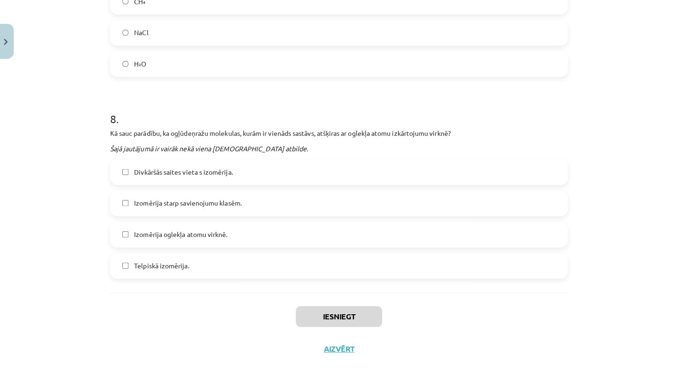
click at [314, 316] on button "Iesniegt" at bounding box center [337, 313] width 85 height 21
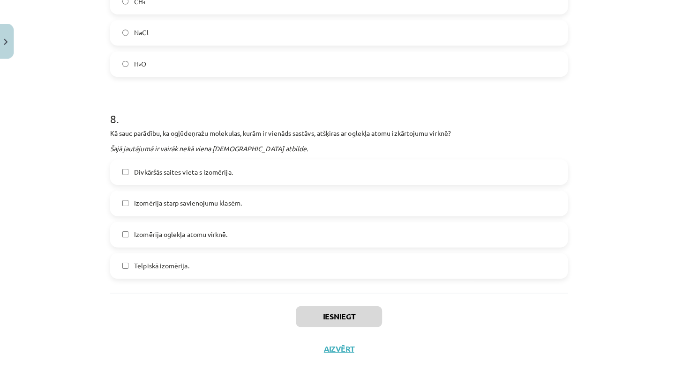
click at [314, 316] on button "Iesniegt" at bounding box center [337, 313] width 85 height 21
click at [188, 225] on label "Izomērija oglekļa atomu virknē." at bounding box center [337, 231] width 451 height 23
click at [188, 234] on span "Izomērija oglekļa atomu virknē." at bounding box center [181, 232] width 92 height 10
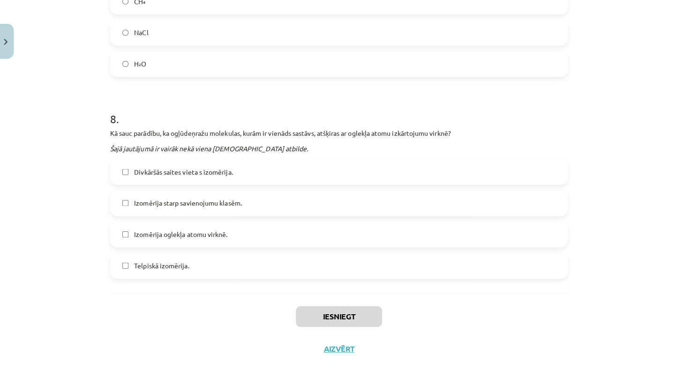
click at [326, 309] on button "Iesniegt" at bounding box center [337, 313] width 85 height 21
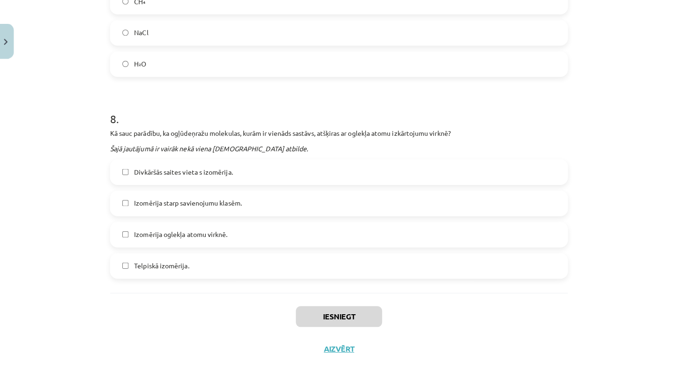
click at [326, 309] on button "Iesniegt" at bounding box center [337, 313] width 85 height 21
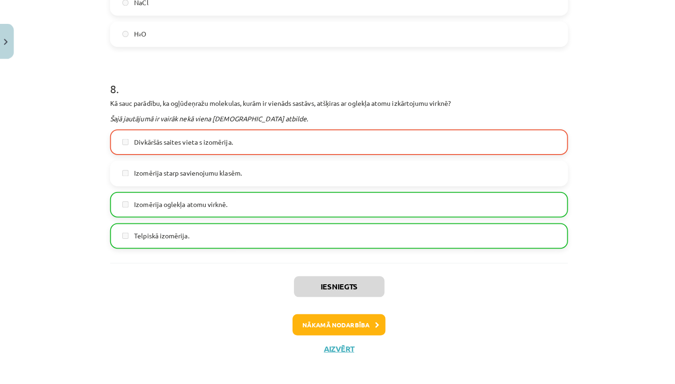
scroll to position [1409, 0]
click at [342, 324] on button "Nākamā nodarbība" at bounding box center [337, 322] width 92 height 22
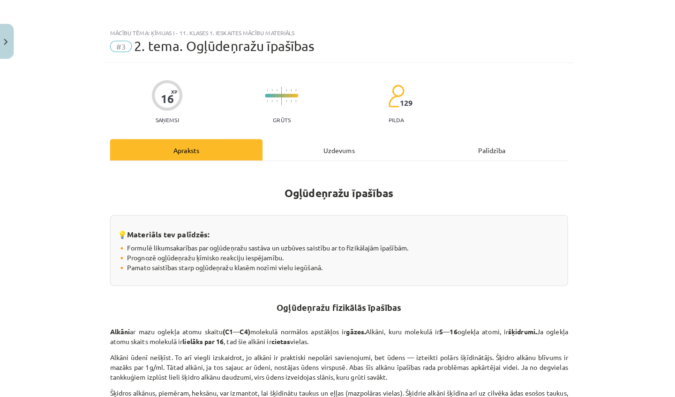
scroll to position [0, 0]
click at [343, 157] on div "Uzdevums" at bounding box center [337, 148] width 151 height 21
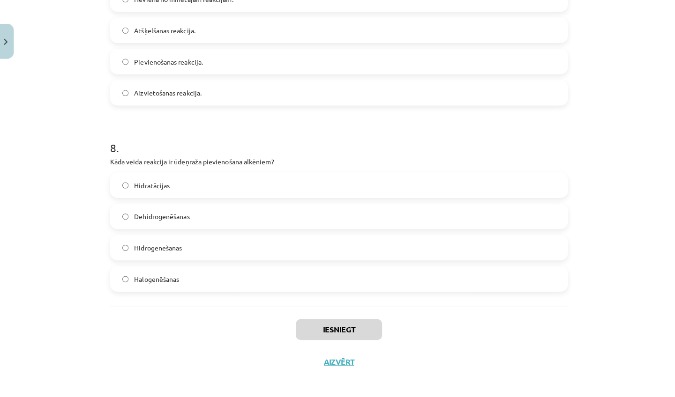
scroll to position [1376, 0]
click at [342, 350] on div "Iesniegt Aizvērt" at bounding box center [337, 336] width 453 height 66
click at [341, 353] on button "Aizvērt" at bounding box center [338, 357] width 36 height 9
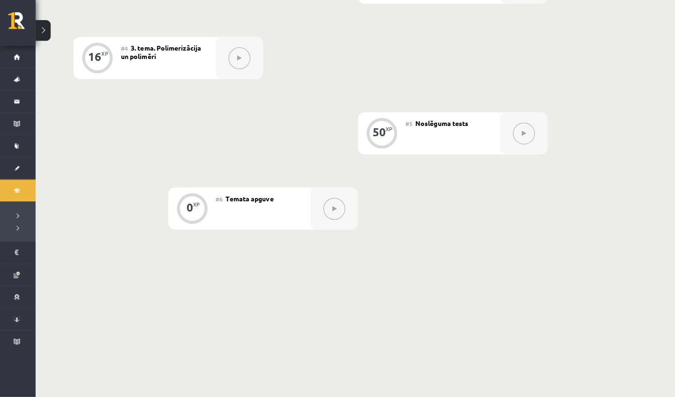
scroll to position [447, 0]
click at [328, 207] on button at bounding box center [333, 212] width 22 height 22
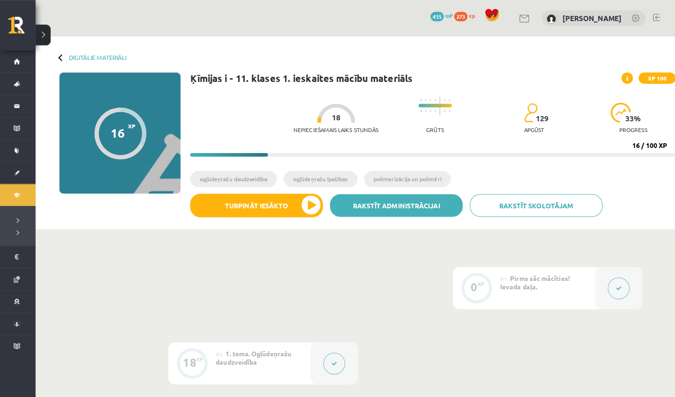
scroll to position [0, 0]
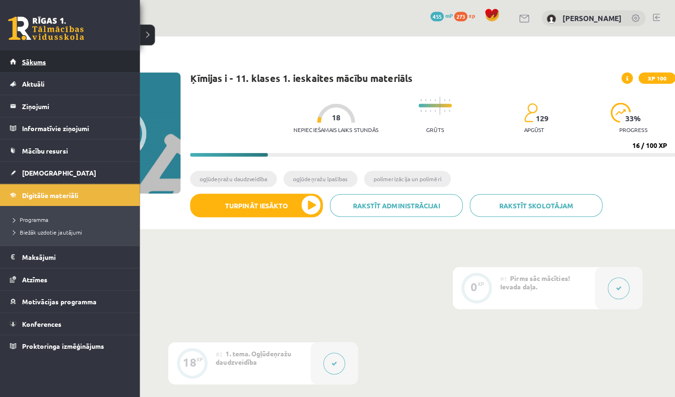
click at [24, 63] on span "Sākums" at bounding box center [36, 61] width 24 height 8
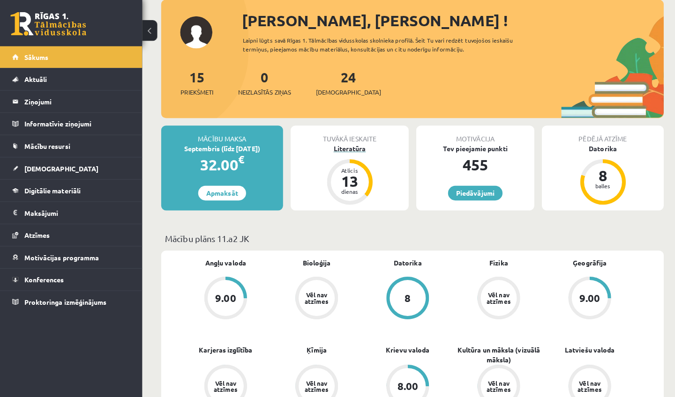
scroll to position [52, 0]
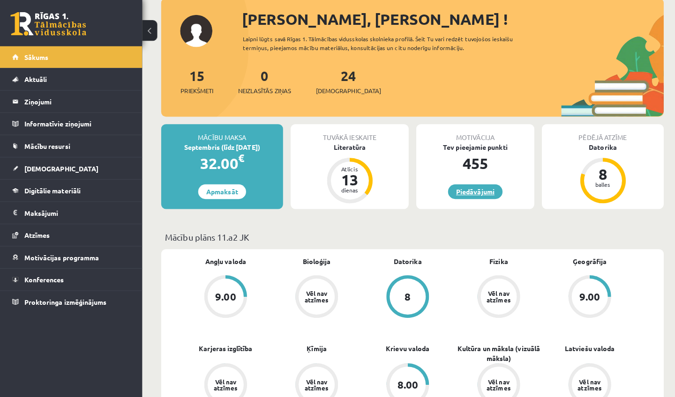
click at [480, 187] on link "Piedāvājumi" at bounding box center [470, 194] width 54 height 15
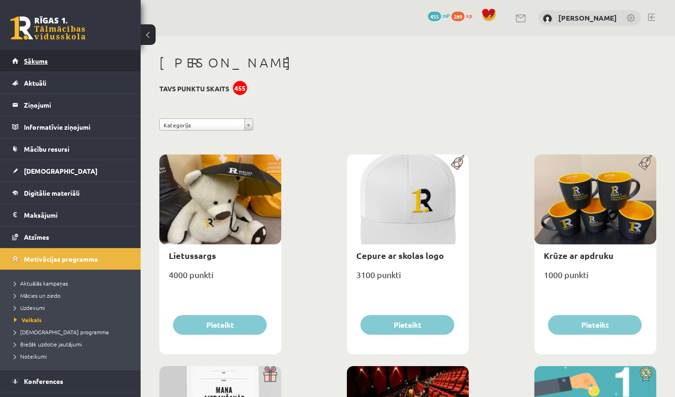
click at [41, 62] on span "Sākums" at bounding box center [36, 61] width 24 height 8
